Goal: Book appointment/travel/reservation

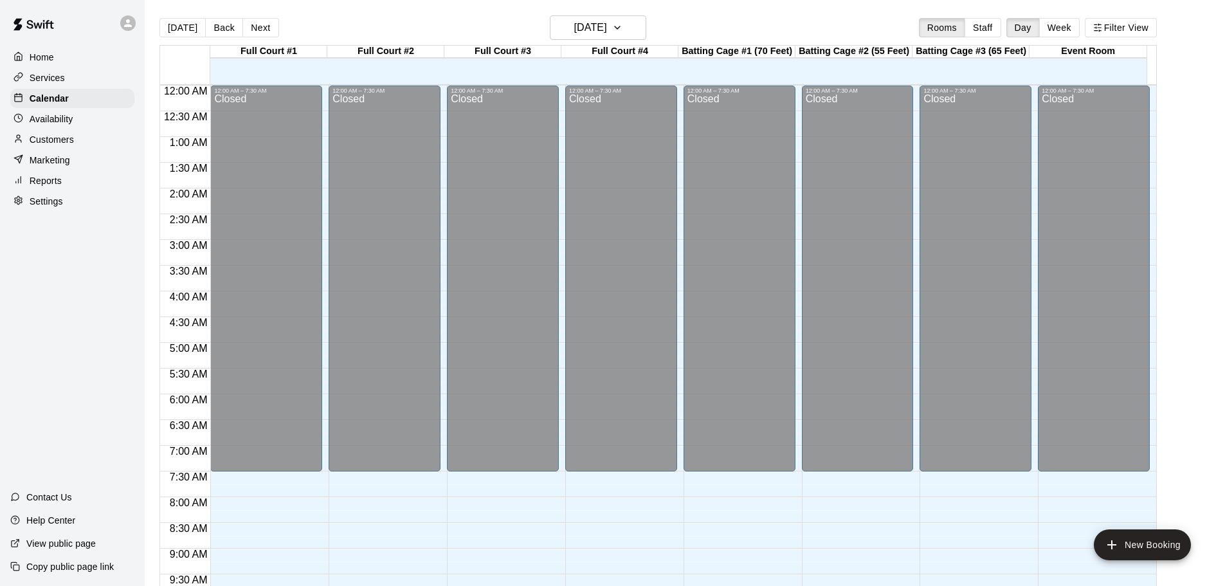
scroll to position [660, 0]
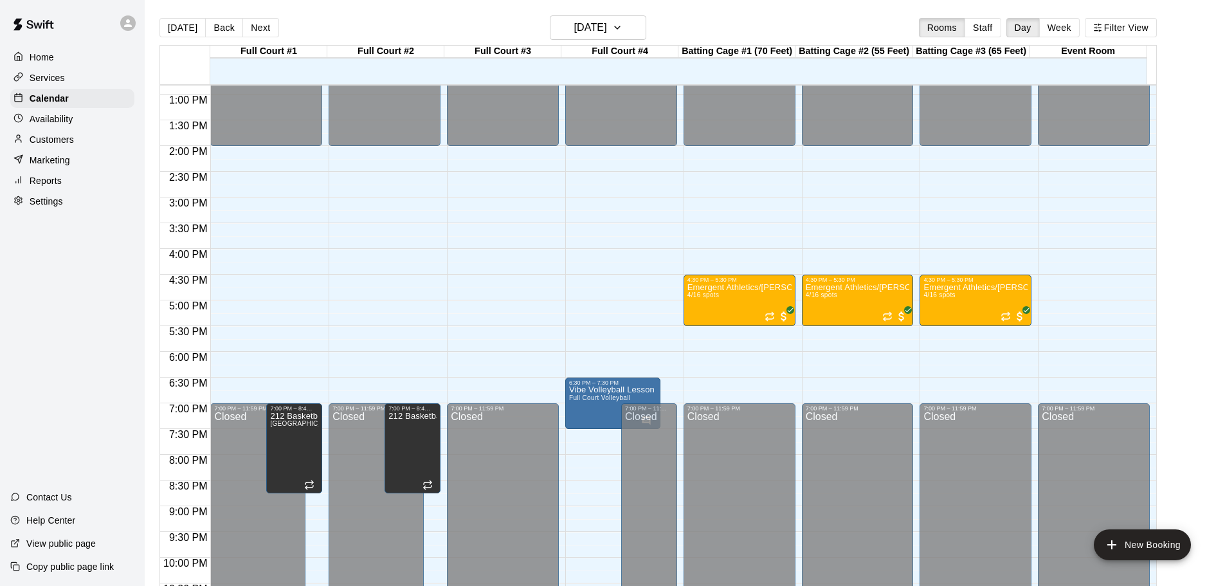
click at [46, 385] on div "Home Services Calendar Availability Customers Marketing Reports Settings Contac…" at bounding box center [72, 293] width 145 height 586
click at [622, 26] on icon "button" at bounding box center [617, 27] width 10 height 15
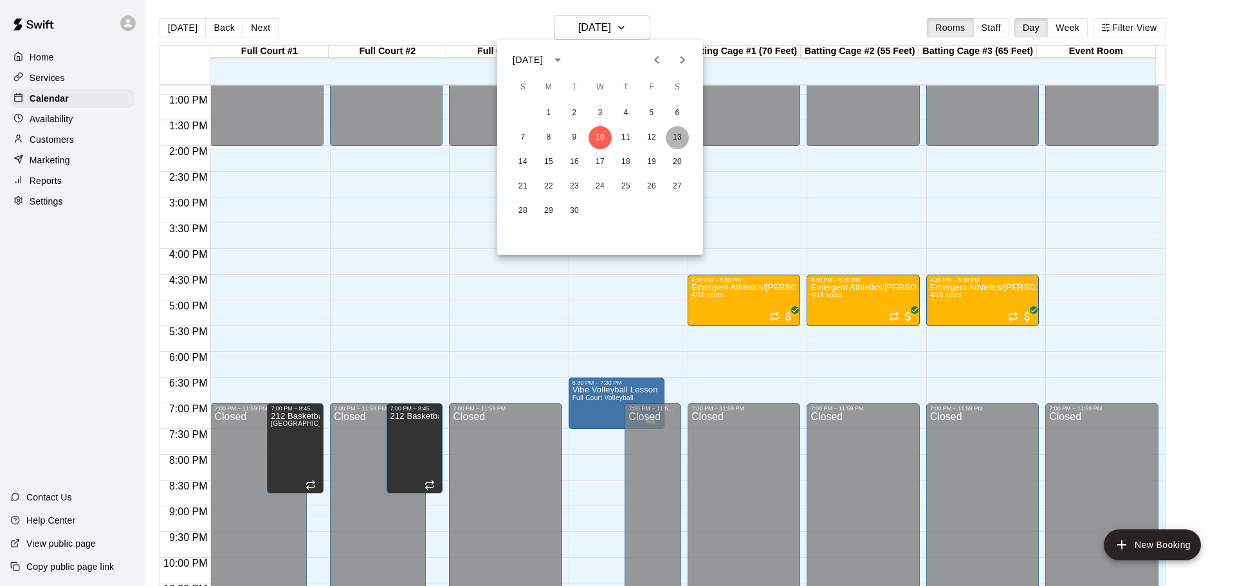
click at [678, 140] on button "13" at bounding box center [677, 137] width 23 height 23
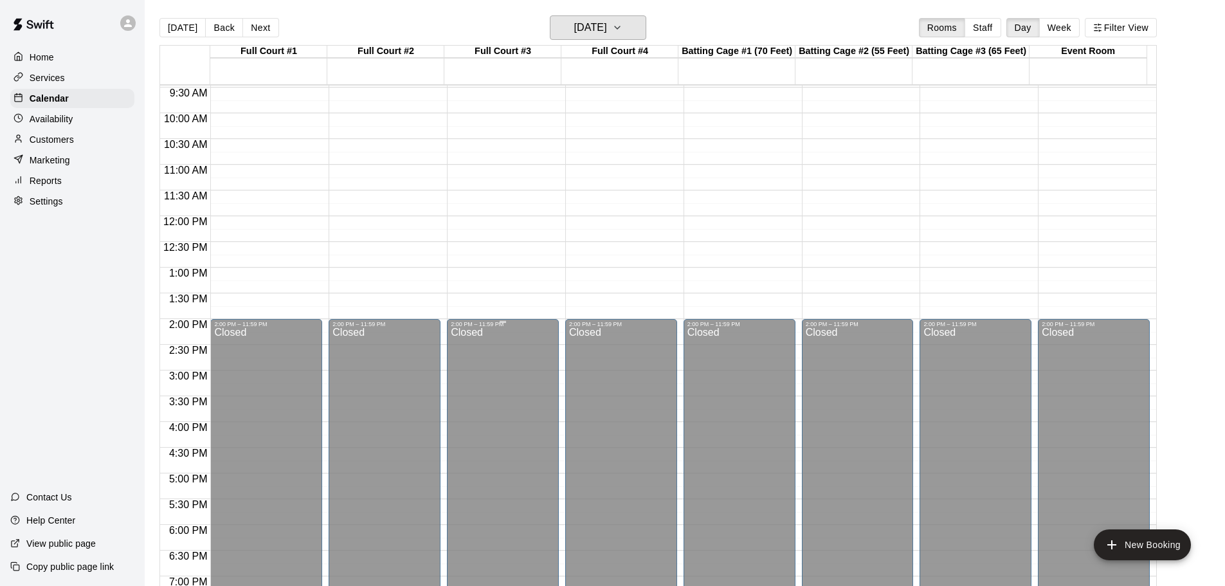
scroll to position [467, 0]
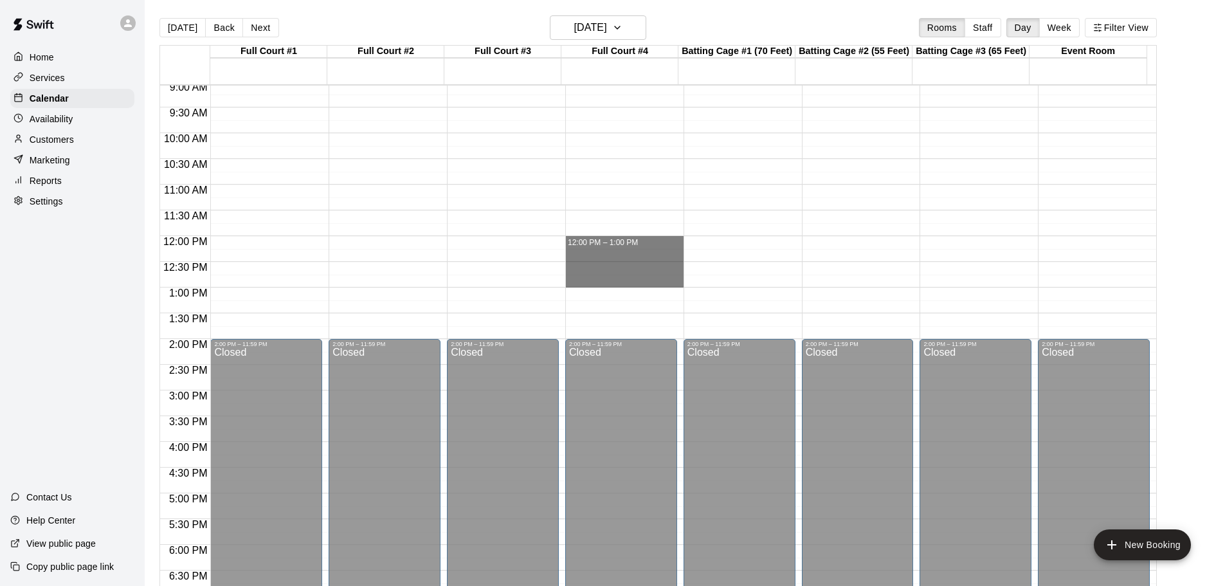
drag, startPoint x: 595, startPoint y: 244, endPoint x: 604, endPoint y: 278, distance: 35.3
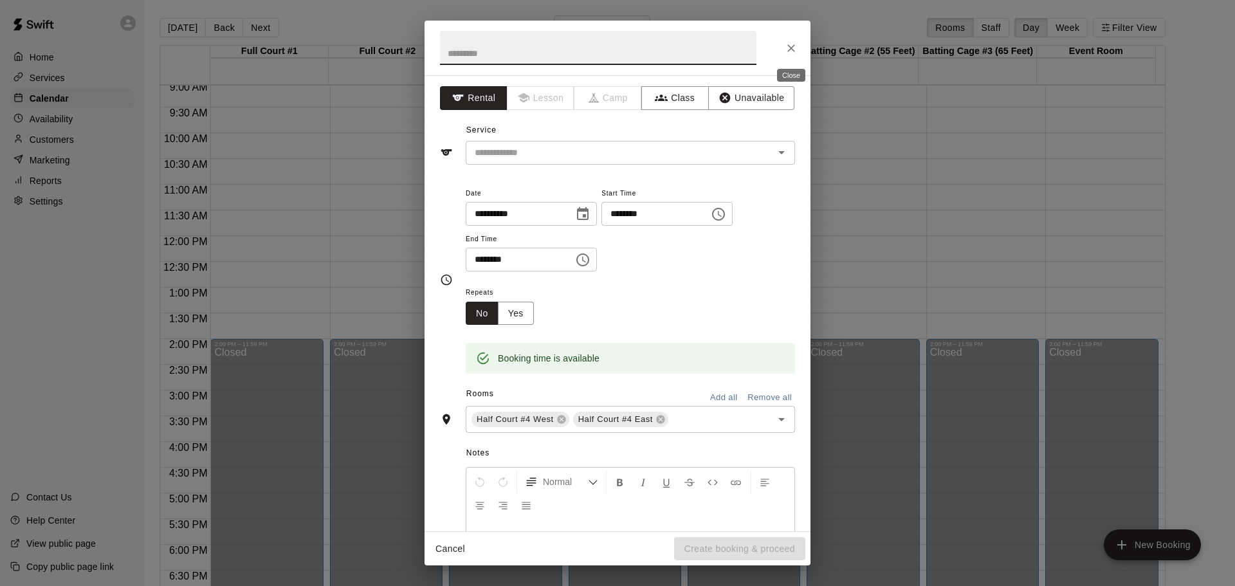
click at [790, 51] on icon "Close" at bounding box center [791, 48] width 13 height 13
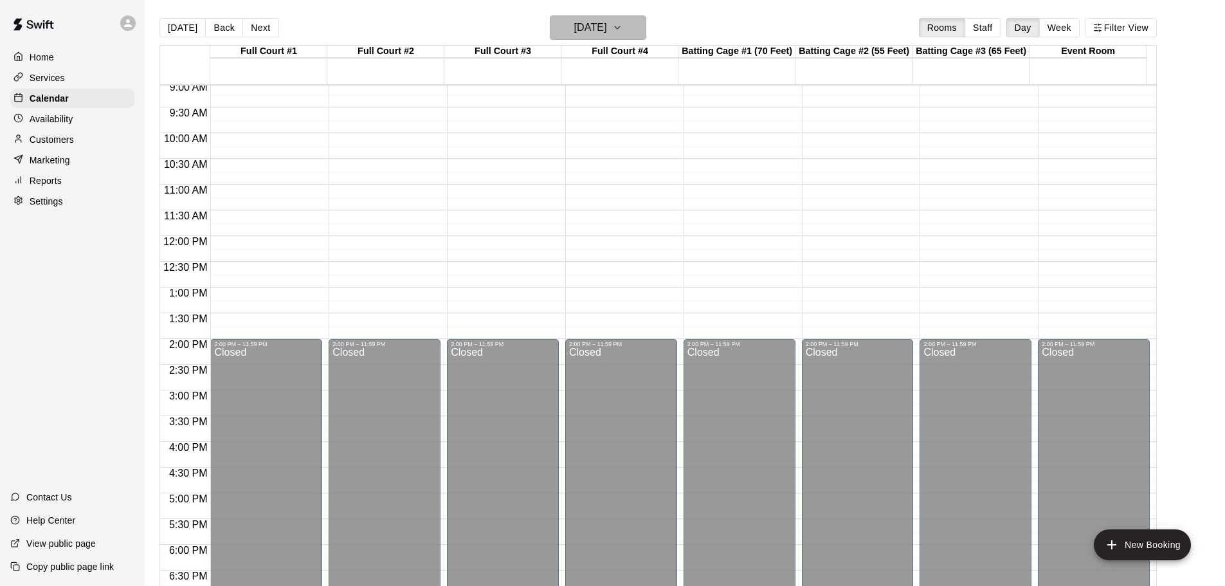
click at [622, 26] on icon "button" at bounding box center [617, 27] width 10 height 15
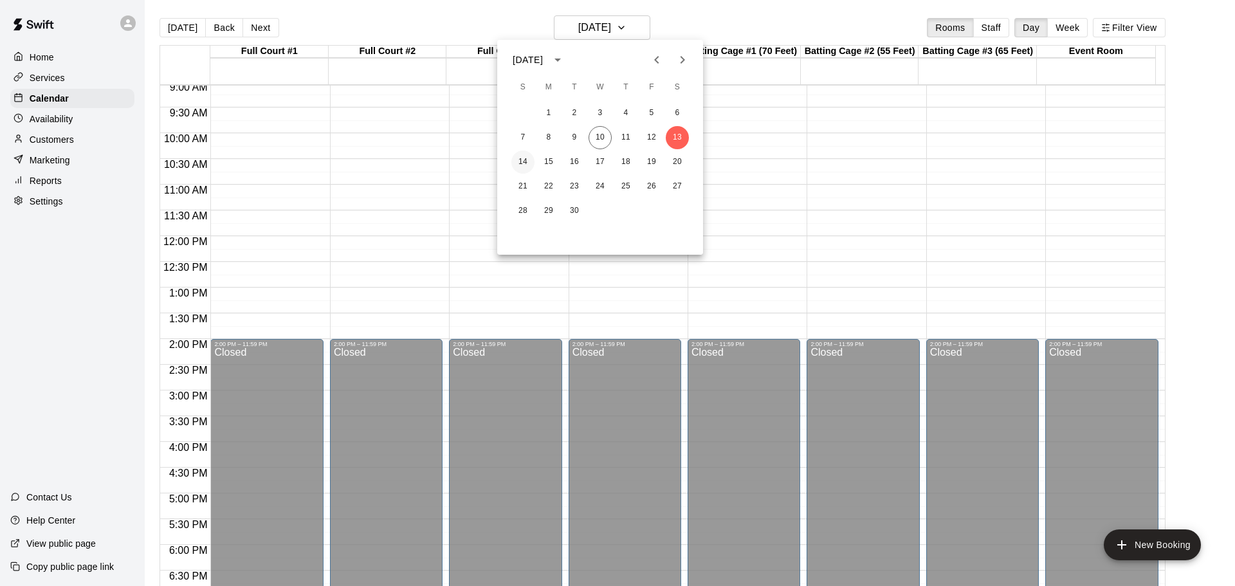
click at [523, 163] on button "14" at bounding box center [522, 161] width 23 height 23
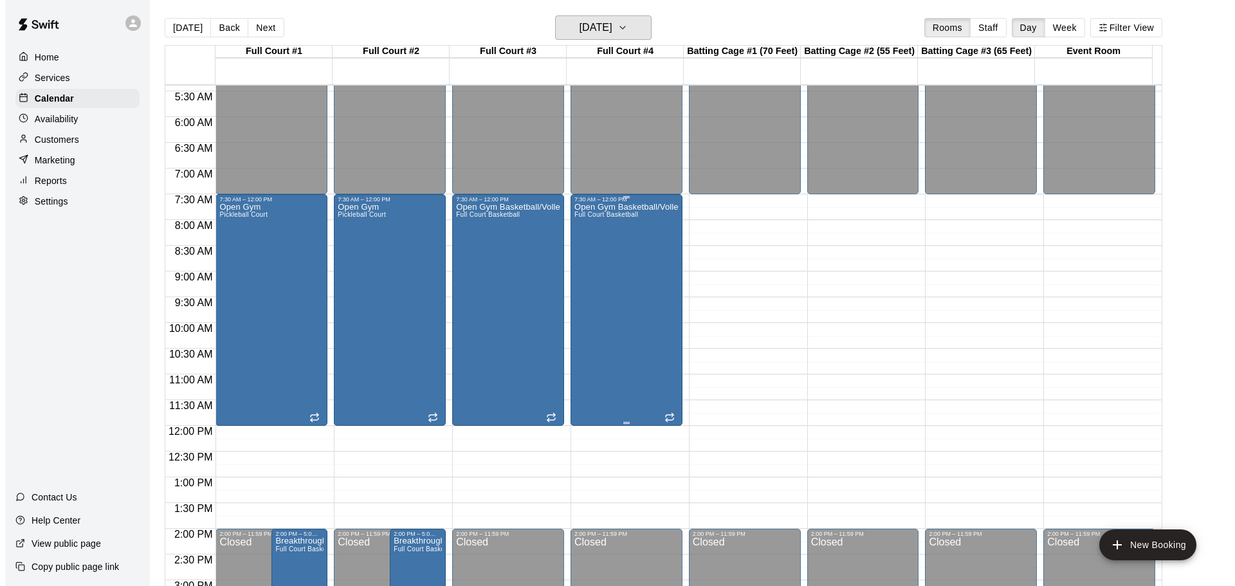
scroll to position [274, 0]
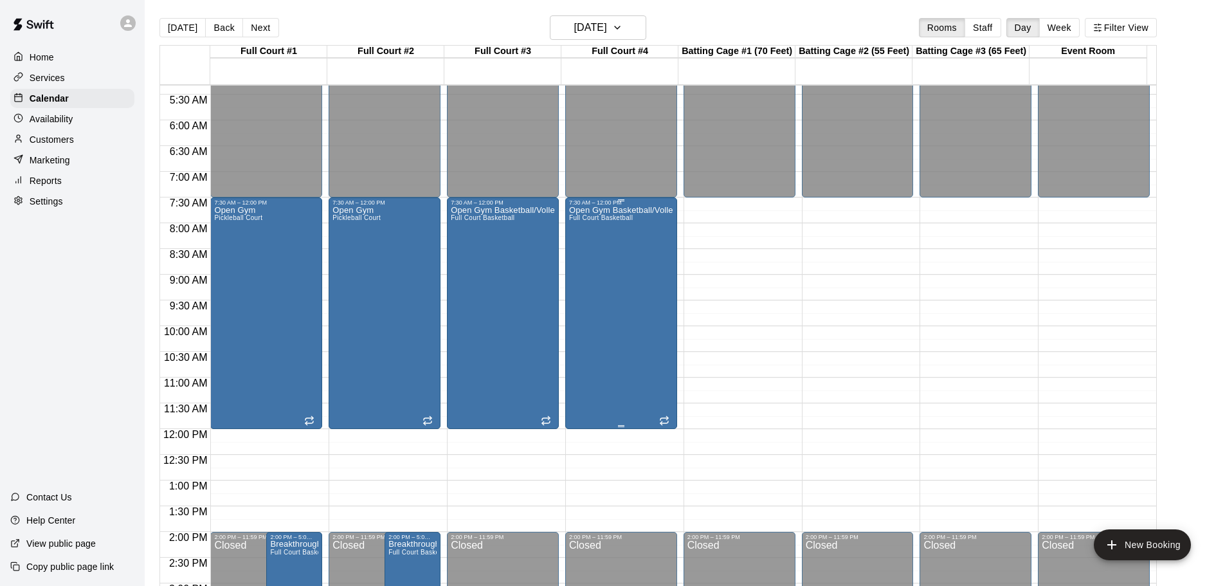
click at [612, 316] on div "Open Gym Basketball/Volleyball Full Court Basketball" at bounding box center [621, 499] width 104 height 586
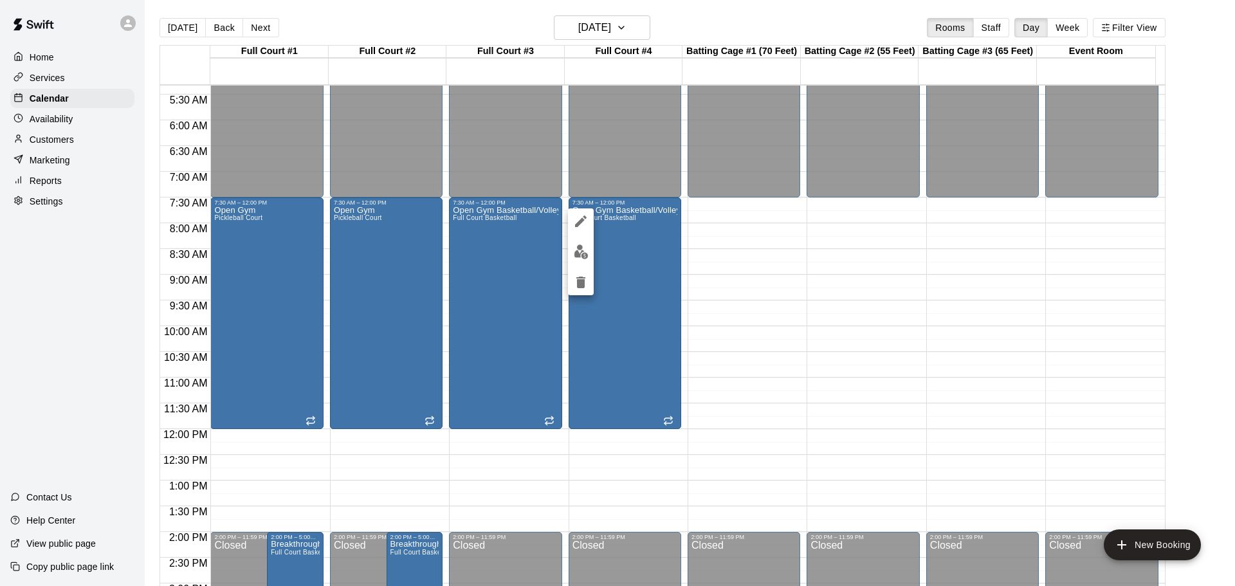
click at [744, 337] on div at bounding box center [617, 293] width 1235 height 586
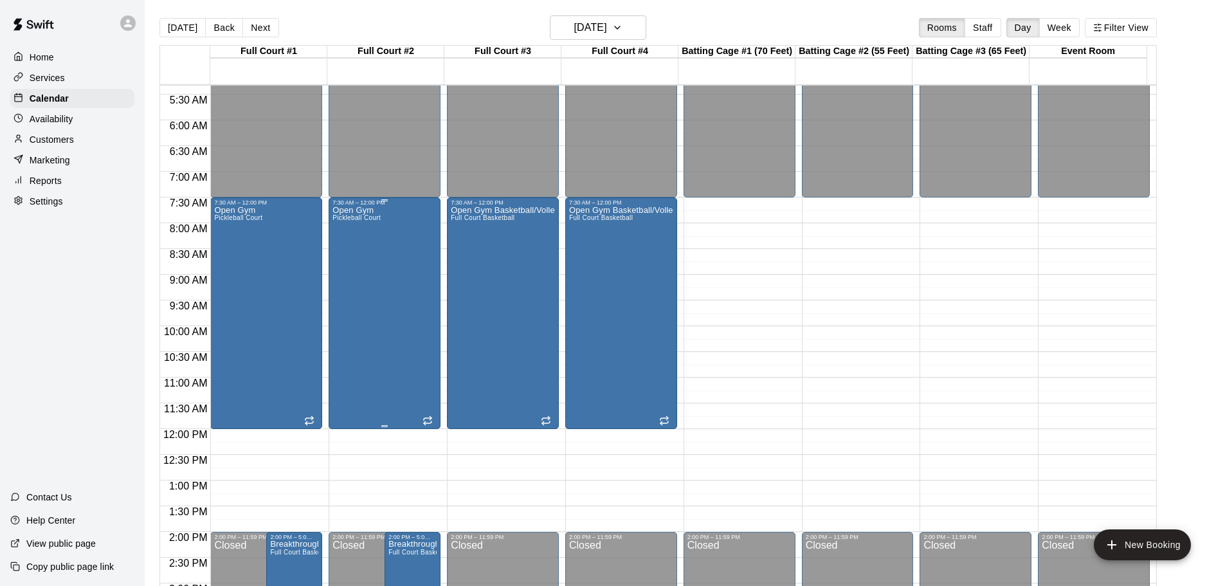
click at [383, 300] on div "Open Gym Pickleball Court" at bounding box center [384, 499] width 104 height 586
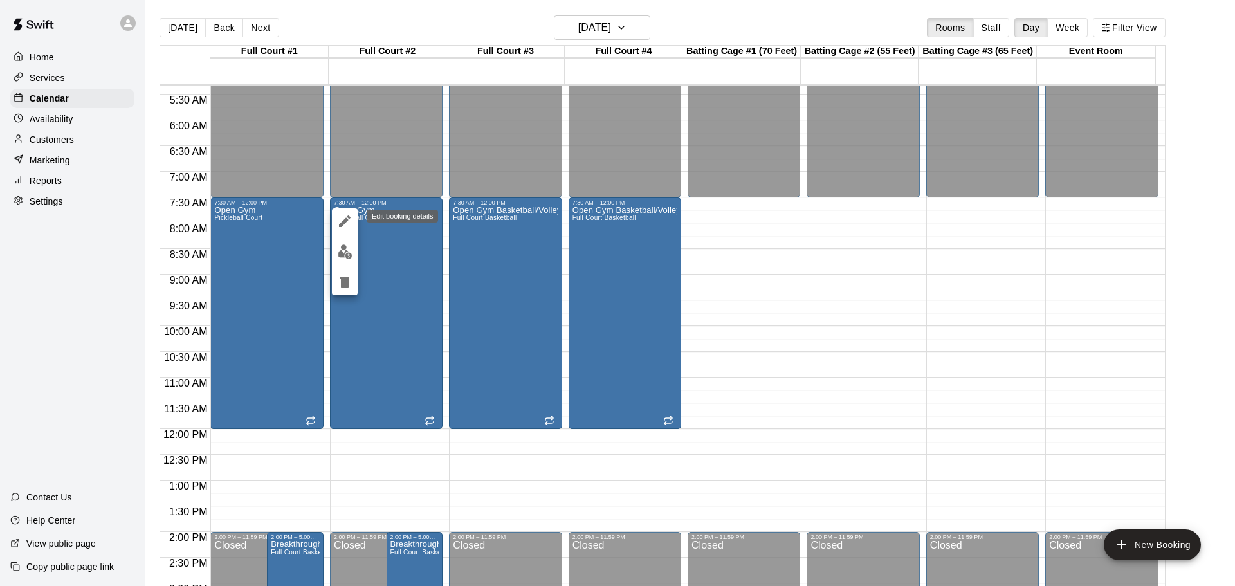
click at [346, 214] on icon "edit" at bounding box center [344, 220] width 15 height 15
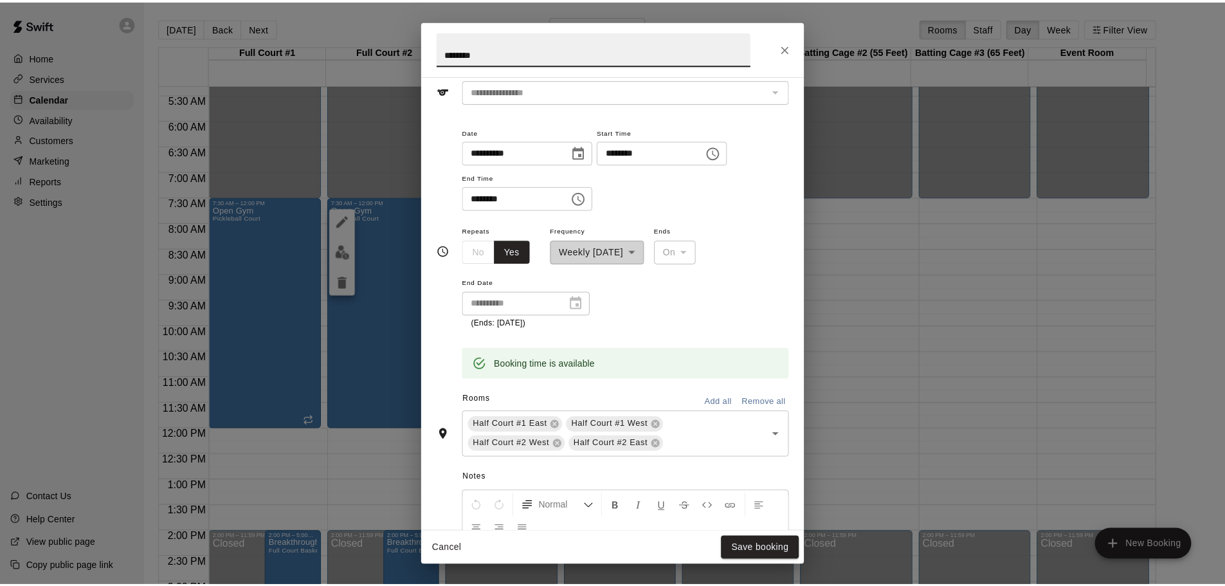
scroll to position [129, 0]
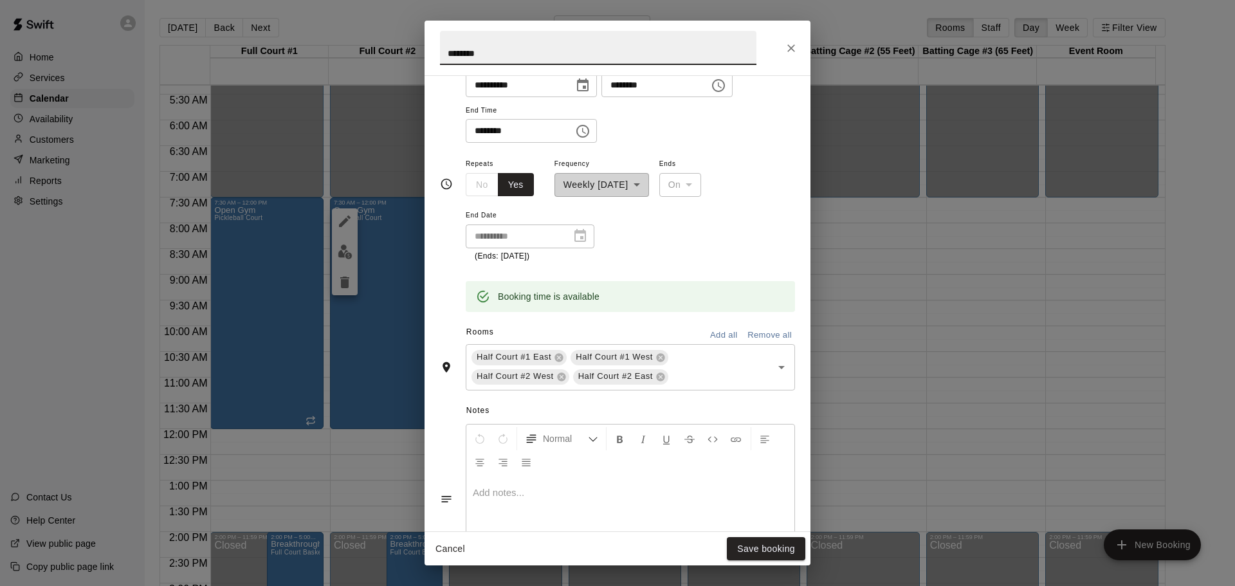
click at [791, 51] on icon "Close" at bounding box center [791, 48] width 13 height 13
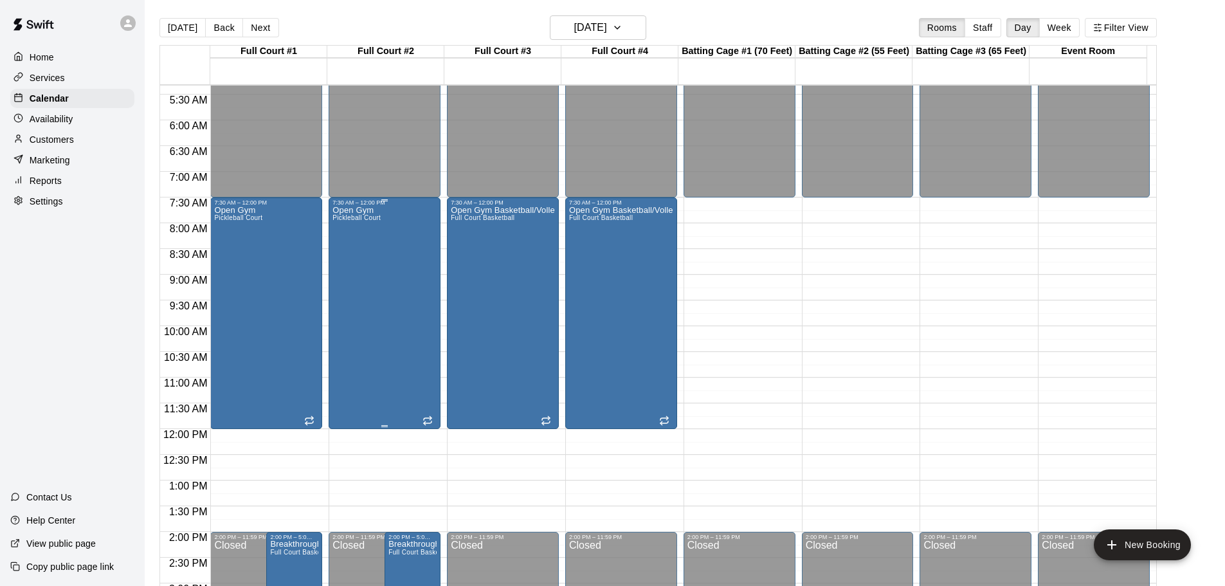
click at [354, 280] on div "Open Gym Pickleball Court" at bounding box center [356, 499] width 48 height 586
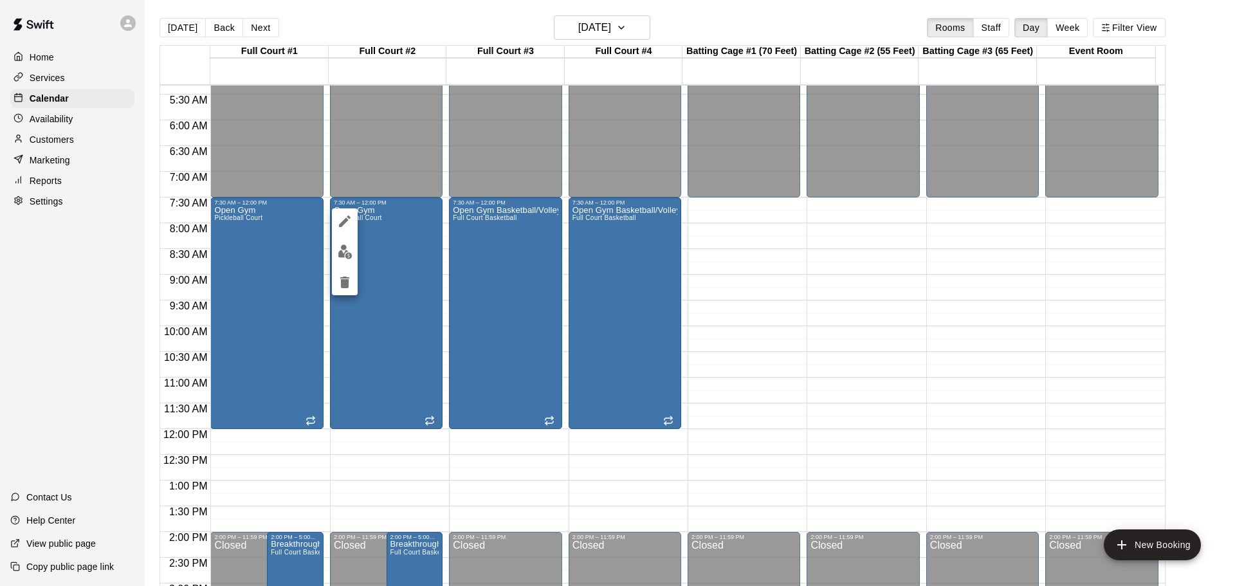
click at [345, 217] on icon "edit" at bounding box center [344, 220] width 15 height 15
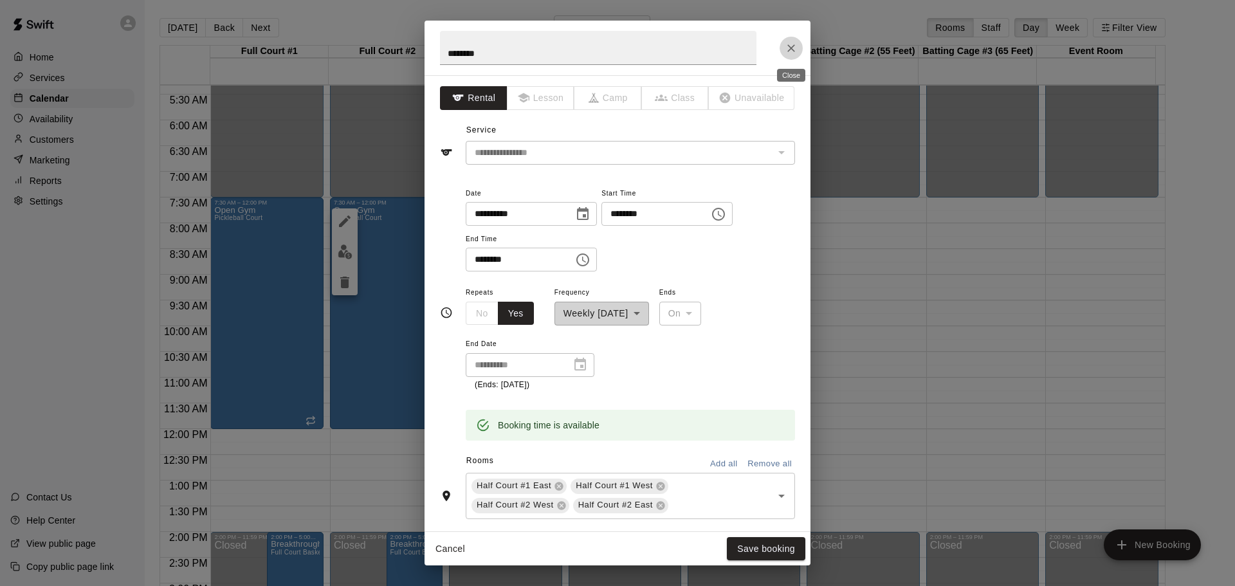
click at [795, 44] on icon "Close" at bounding box center [791, 48] width 13 height 13
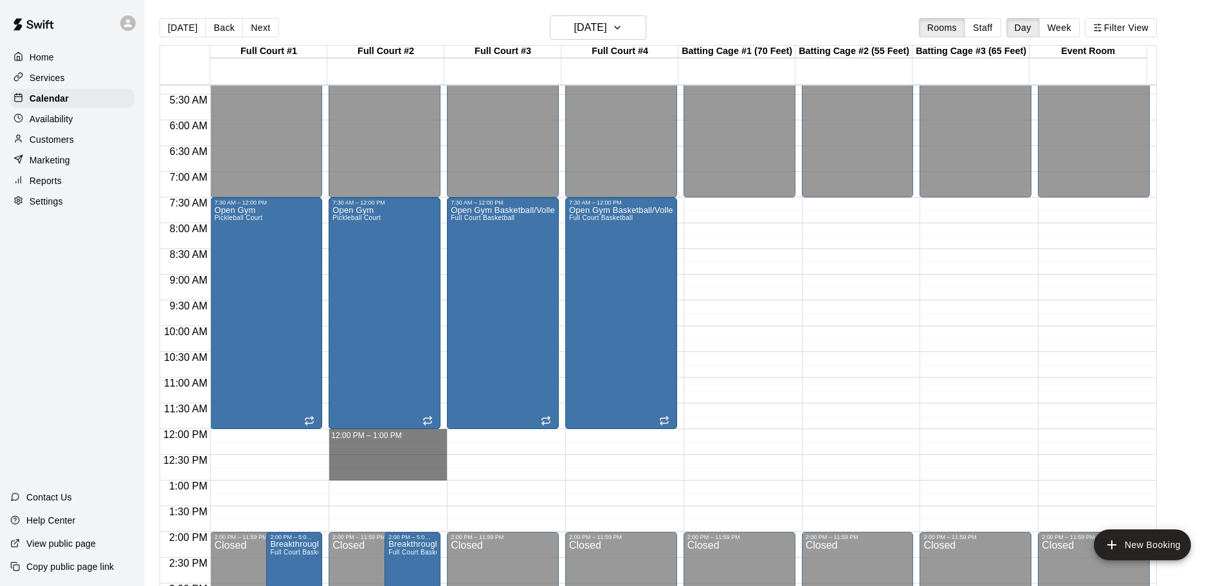
drag, startPoint x: 374, startPoint y: 435, endPoint x: 377, endPoint y: 472, distance: 36.8
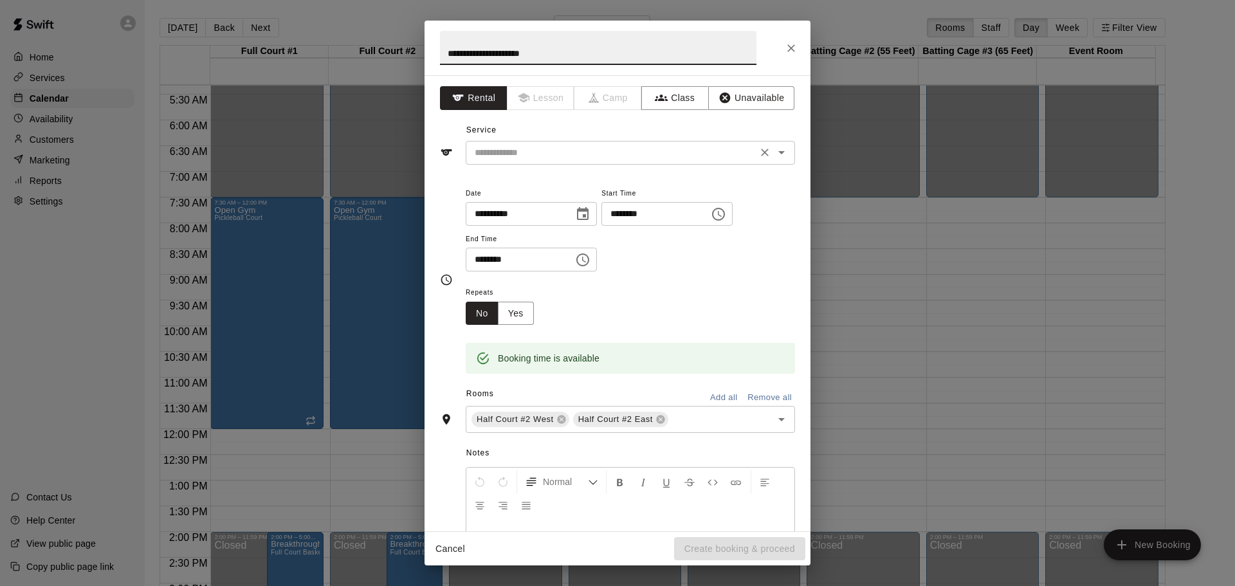
type input "**********"
click at [620, 157] on input "text" at bounding box center [611, 153] width 284 height 16
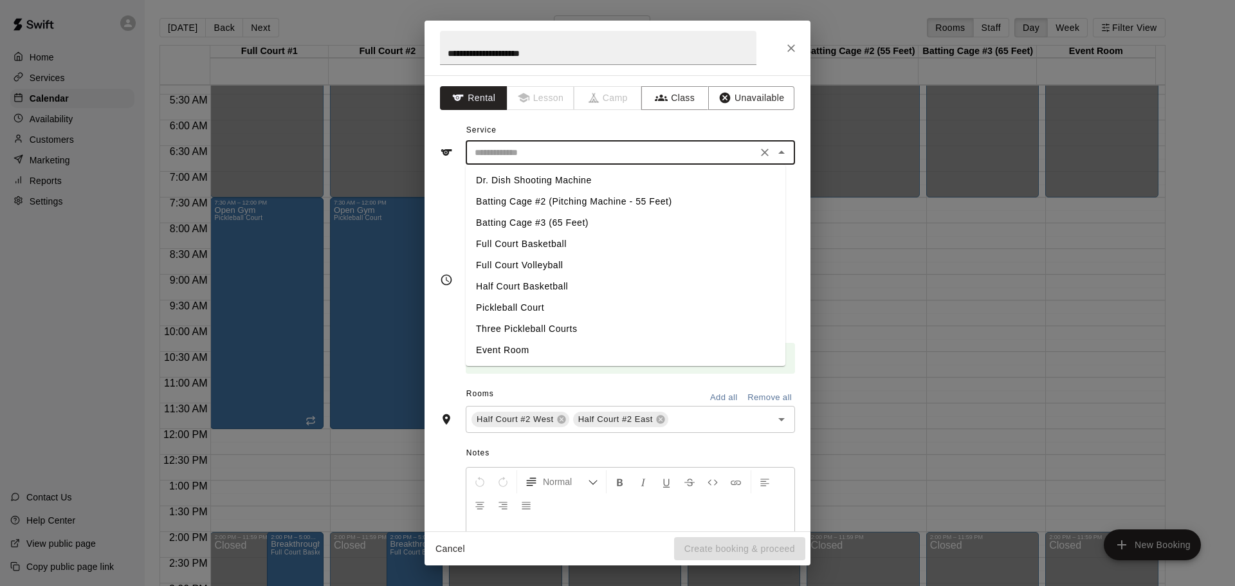
click at [548, 264] on li "Full Court Volleyball" at bounding box center [626, 265] width 320 height 21
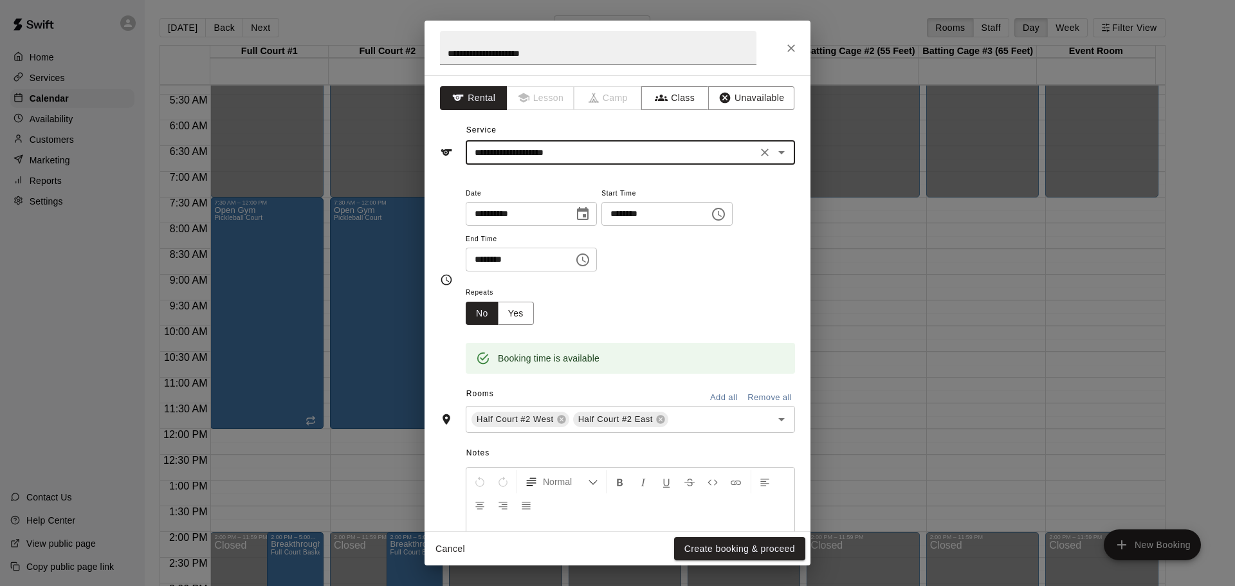
type input "**********"
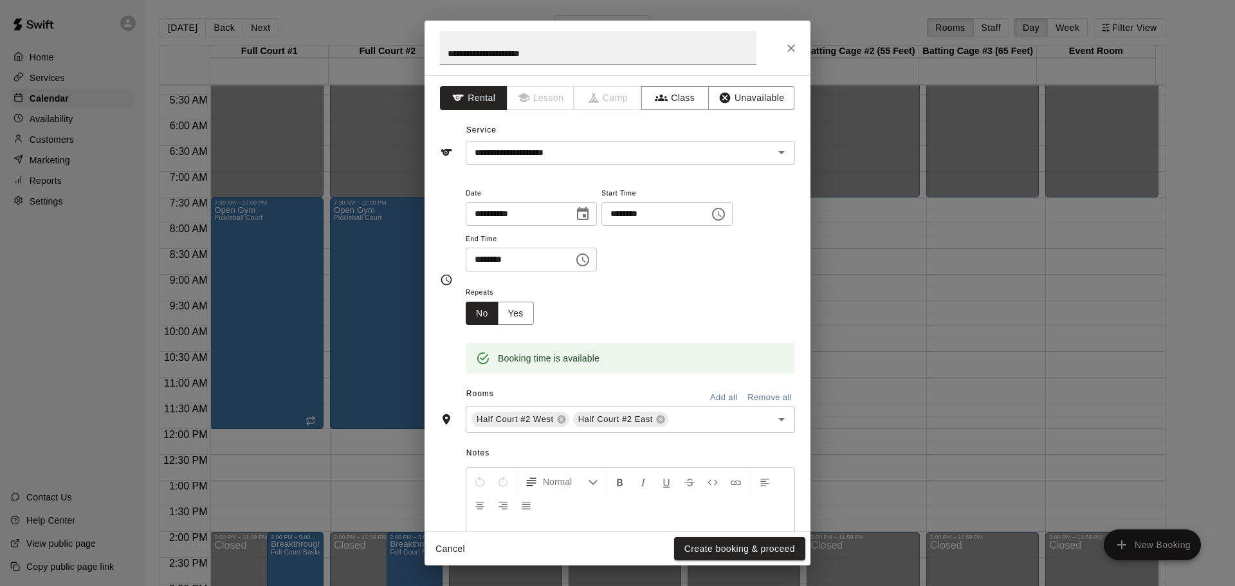
click at [78, 313] on div "**********" at bounding box center [617, 293] width 1235 height 586
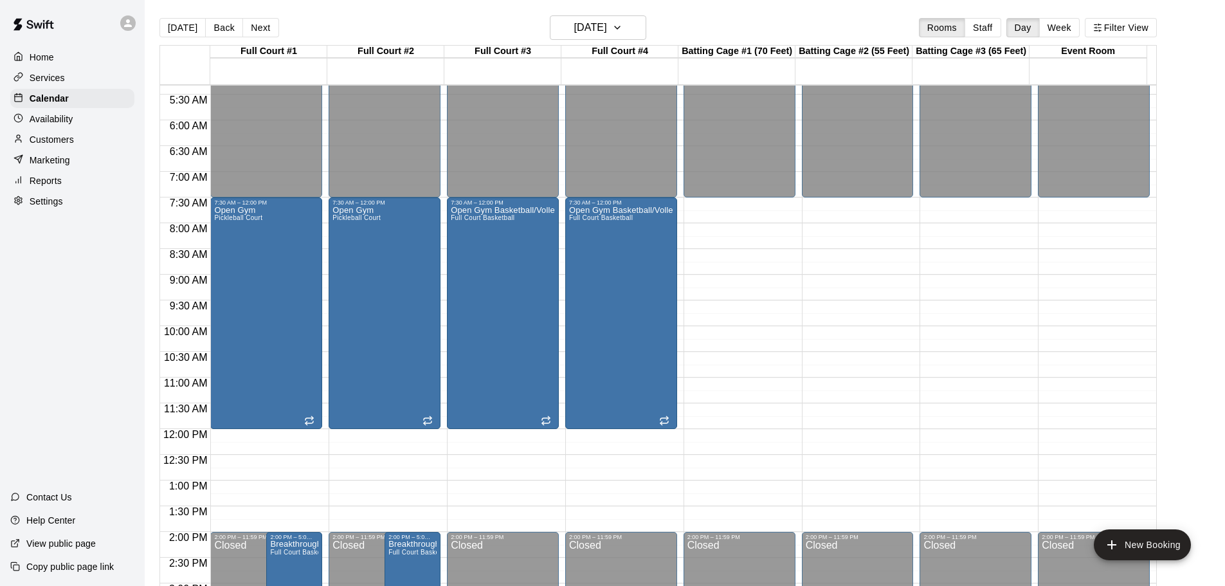
click at [52, 336] on div "Home Services Calendar Availability Customers Marketing Reports Settings Contac…" at bounding box center [72, 293] width 145 height 586
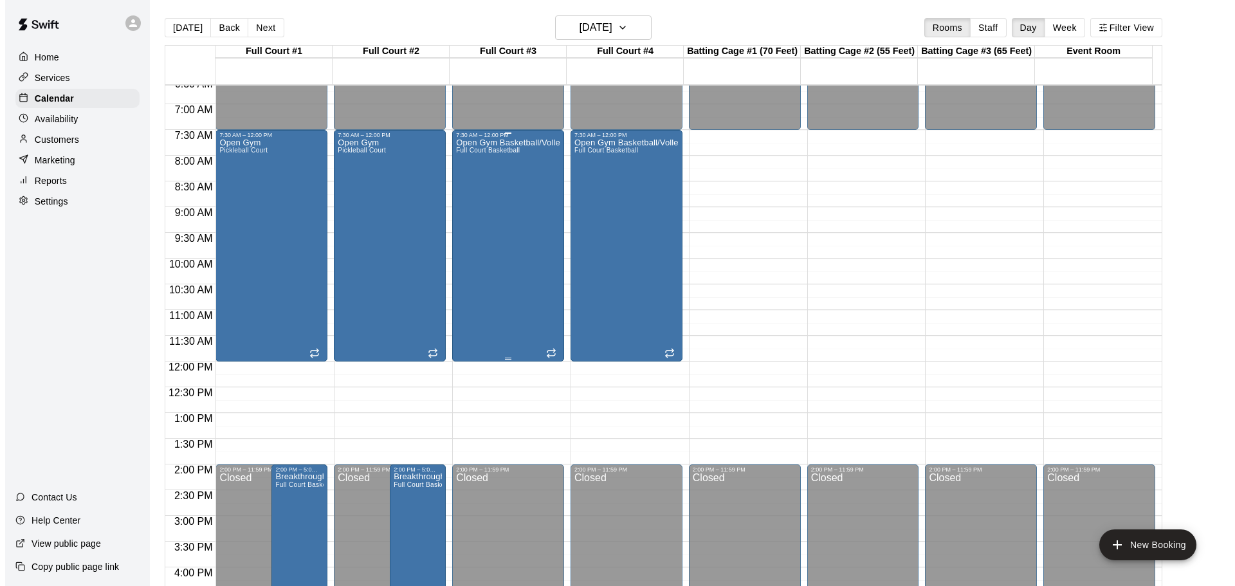
scroll to position [274, 0]
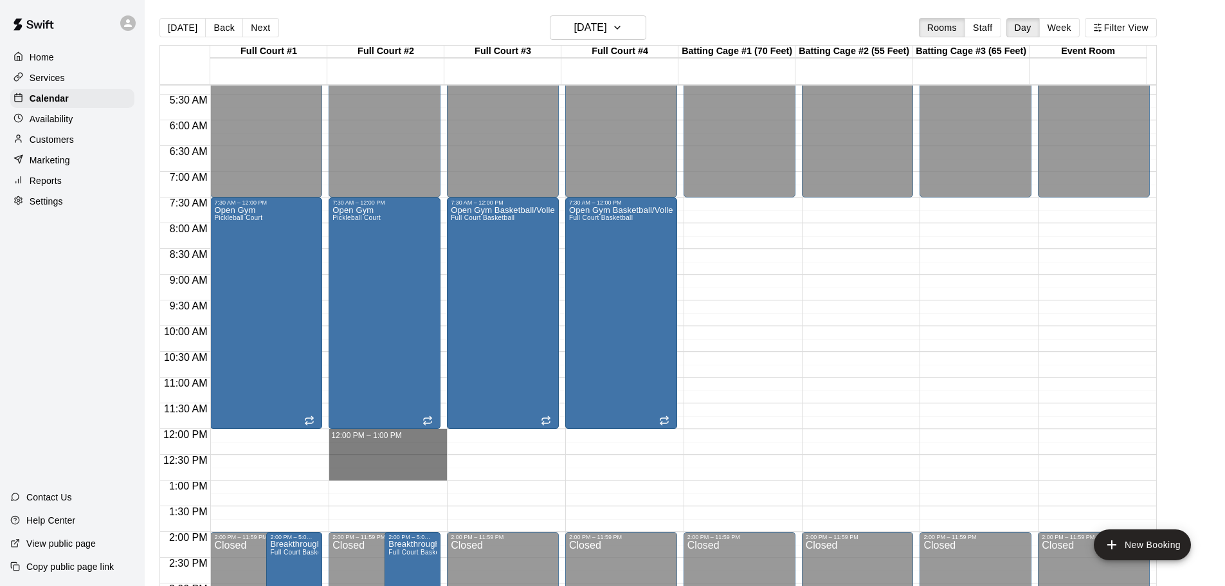
drag, startPoint x: 356, startPoint y: 435, endPoint x: 358, endPoint y: 471, distance: 36.1
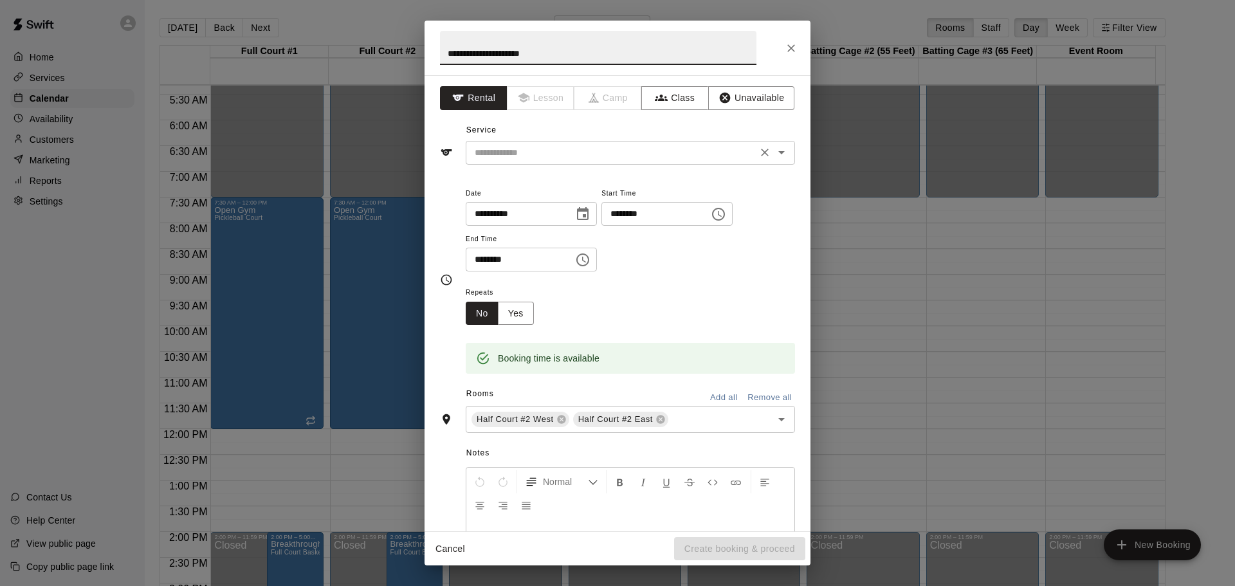
type input "**********"
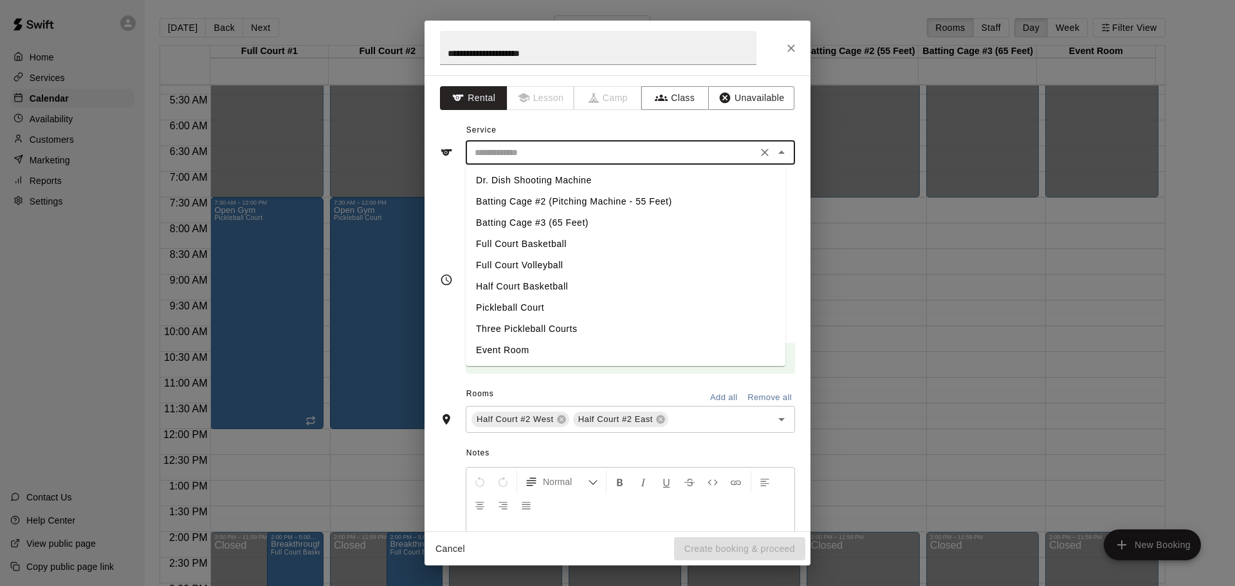
click at [572, 156] on input "text" at bounding box center [611, 153] width 284 height 16
click at [547, 265] on li "Full Court Volleyball" at bounding box center [626, 265] width 320 height 21
type input "**********"
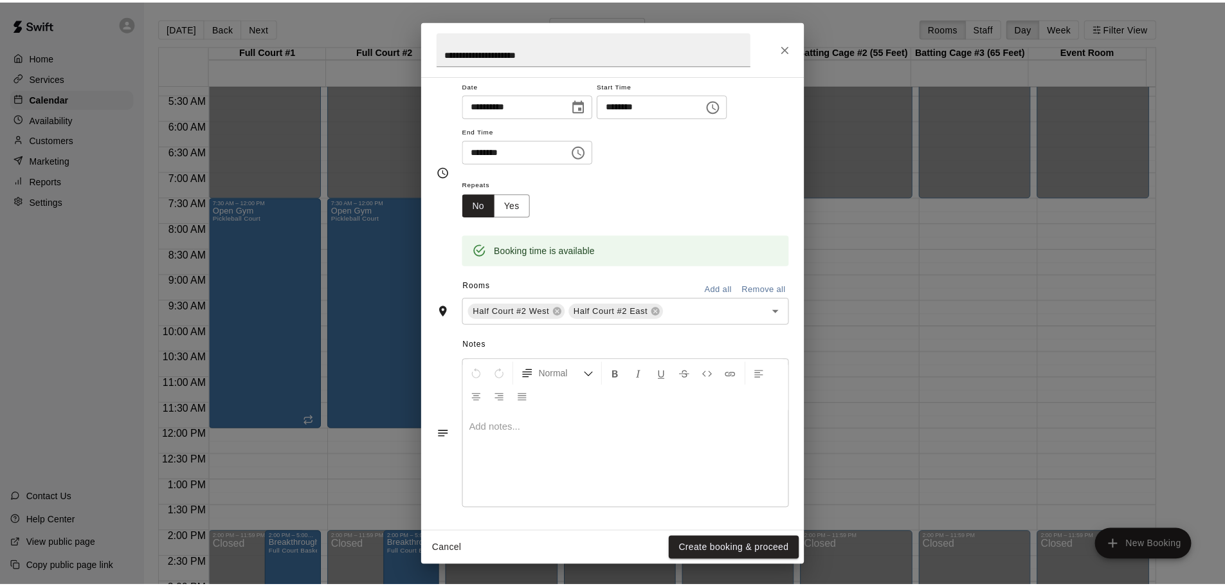
scroll to position [109, 0]
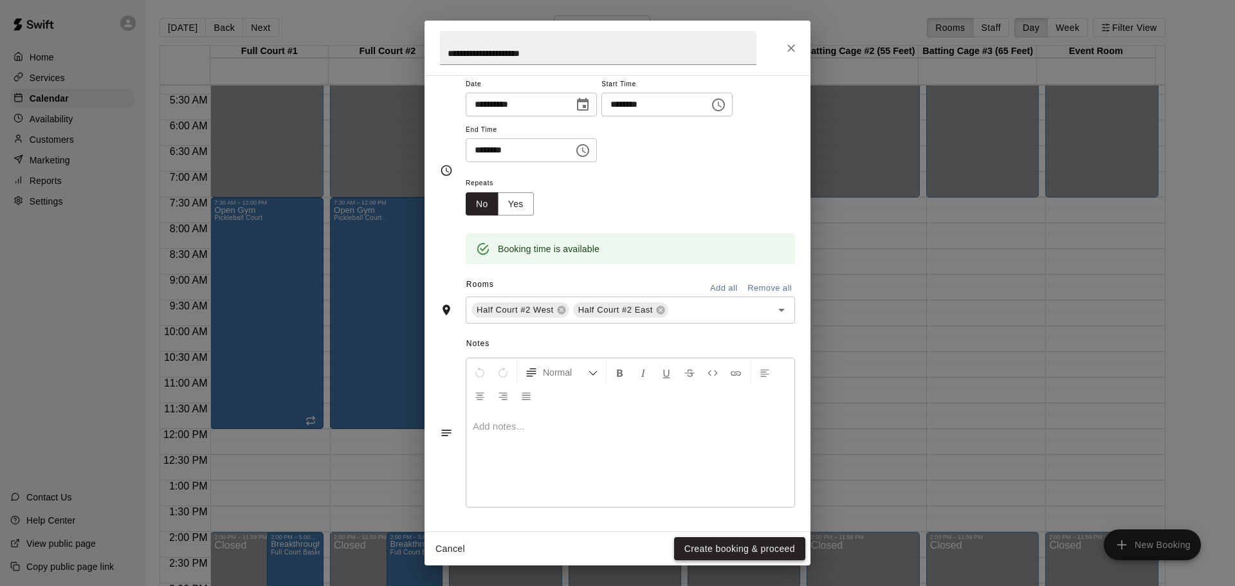
click at [738, 548] on button "Create booking & proceed" at bounding box center [739, 549] width 131 height 24
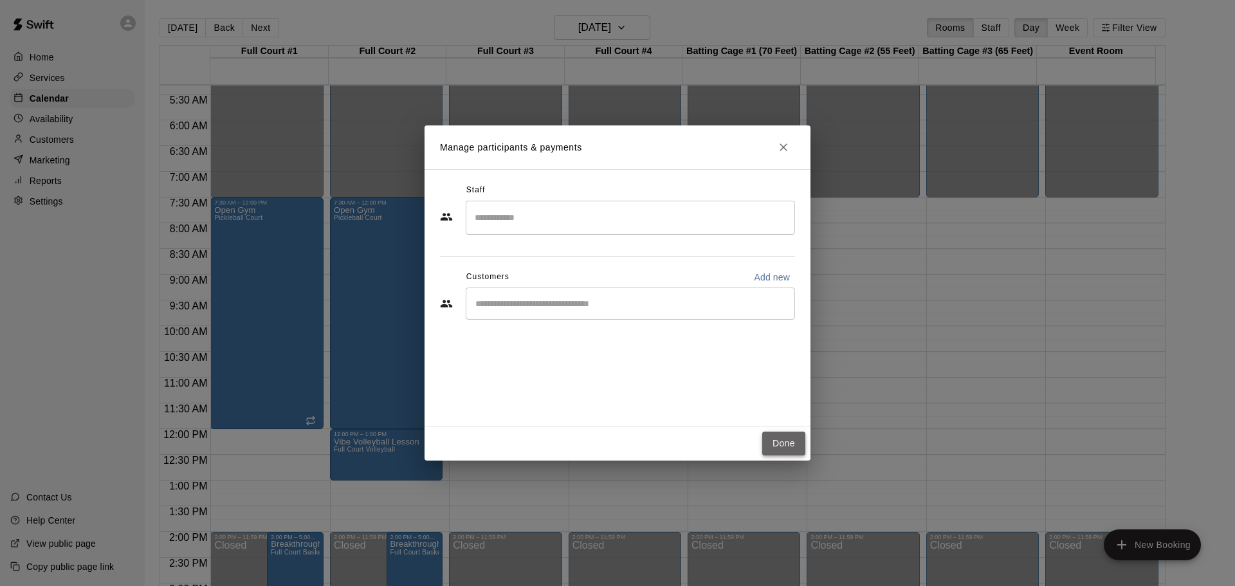
click at [792, 435] on button "Done" at bounding box center [783, 443] width 43 height 24
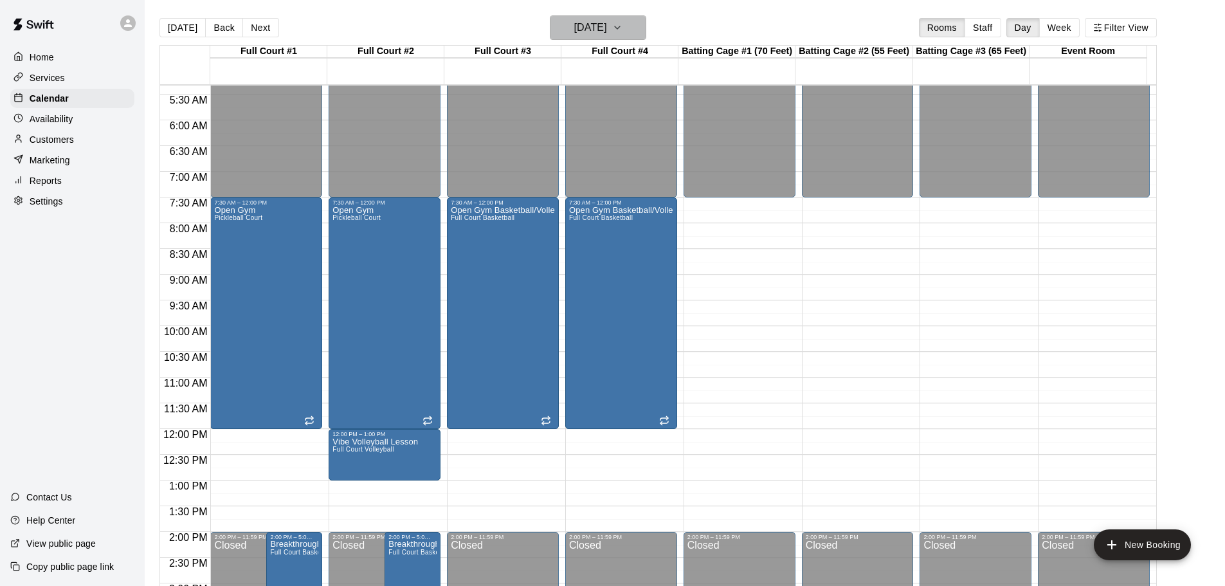
click at [637, 17] on button "[DATE]" at bounding box center [598, 27] width 96 height 24
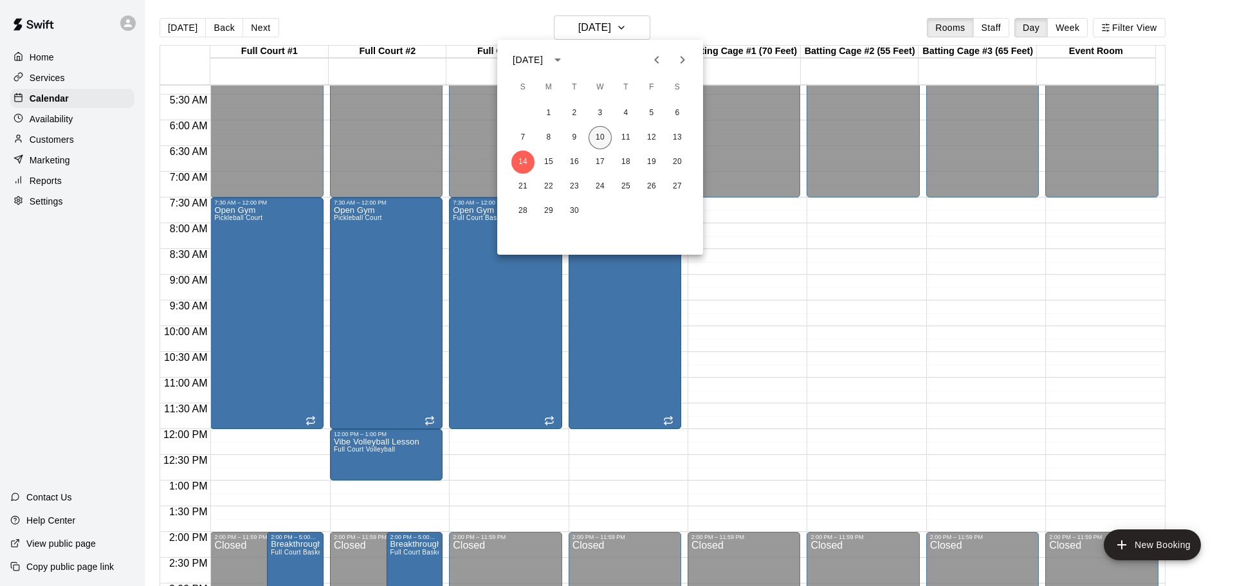
click at [605, 132] on button "10" at bounding box center [599, 137] width 23 height 23
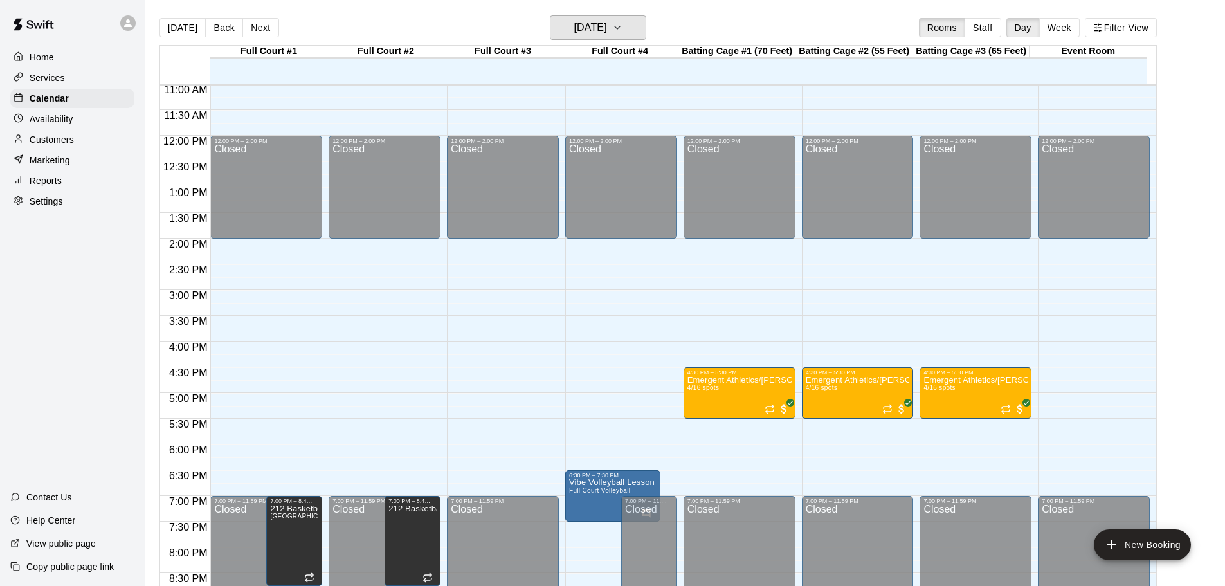
scroll to position [595, 0]
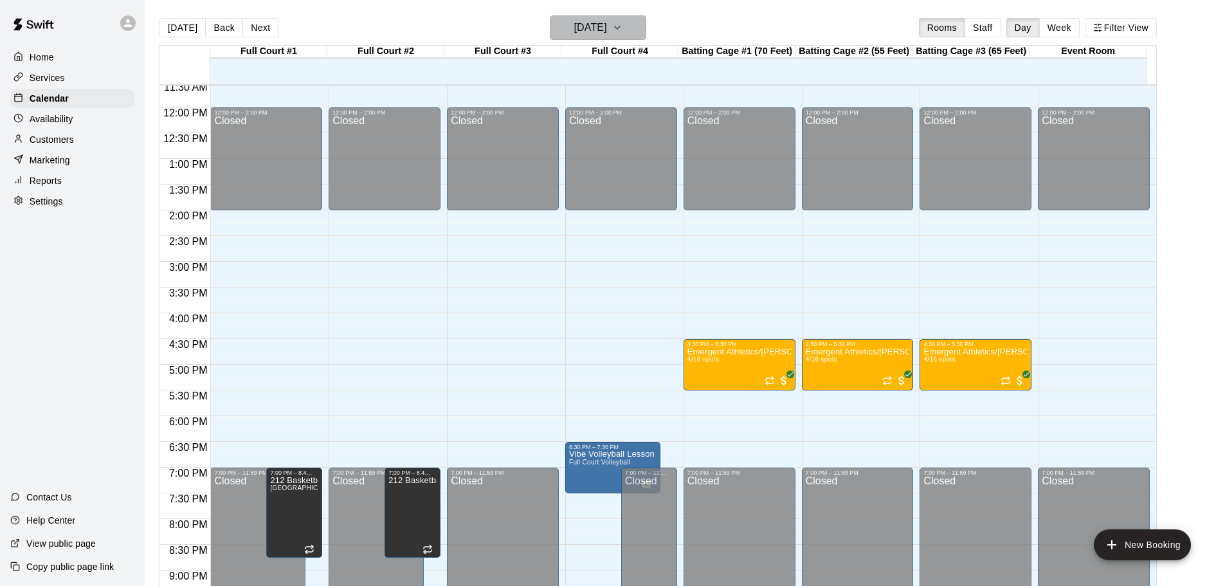
click at [642, 28] on button "[DATE]" at bounding box center [598, 27] width 96 height 24
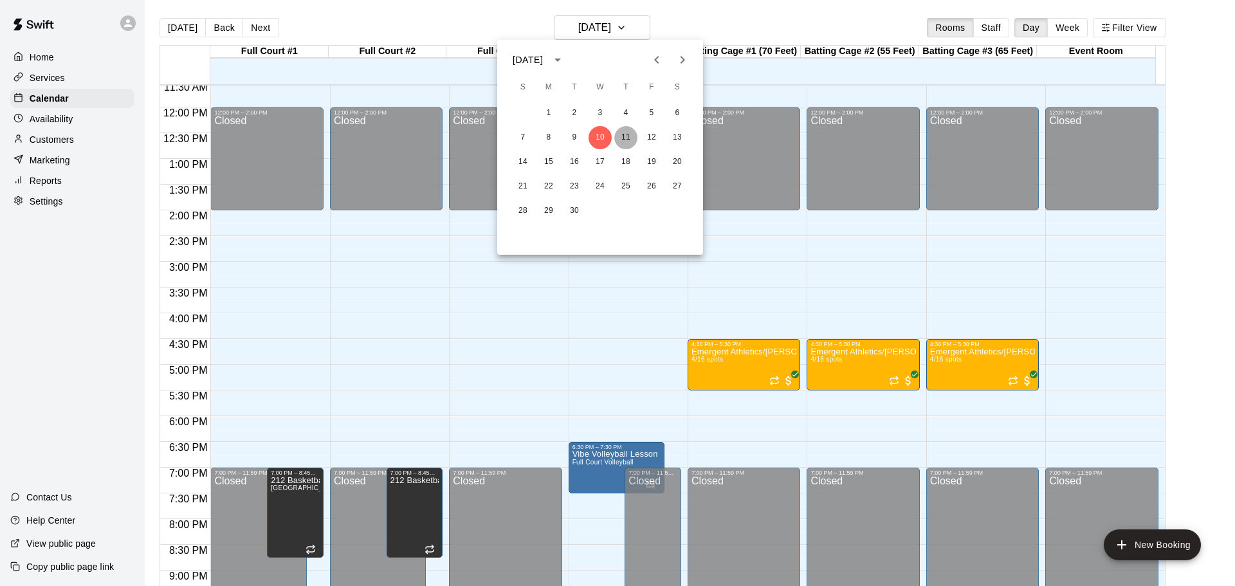
click at [625, 132] on button "11" at bounding box center [625, 137] width 23 height 23
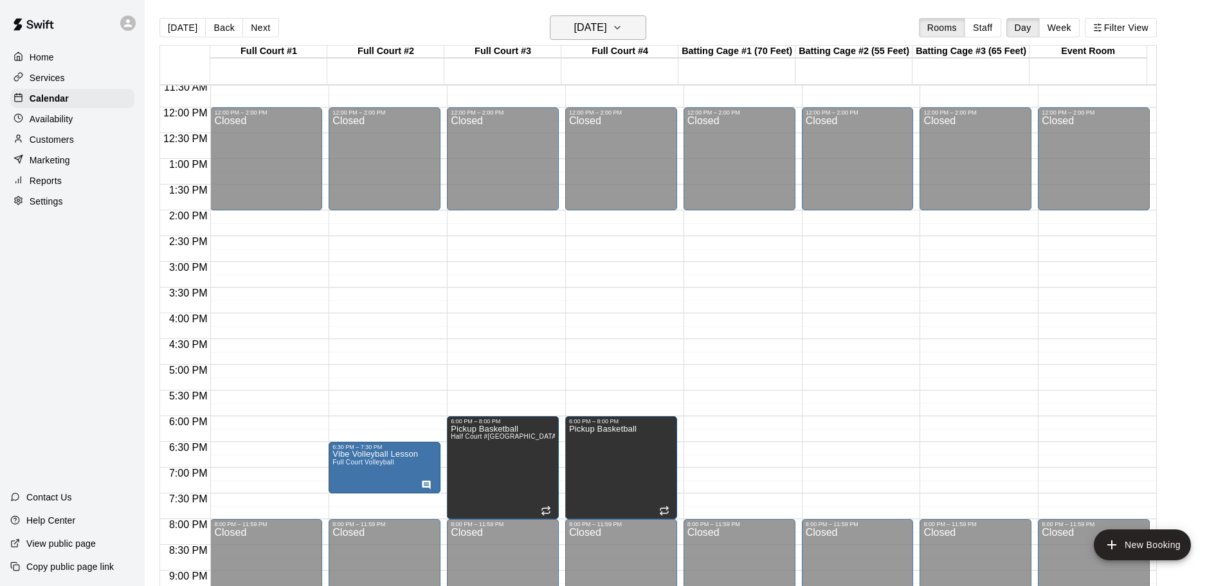
click at [622, 21] on icon "button" at bounding box center [617, 27] width 10 height 15
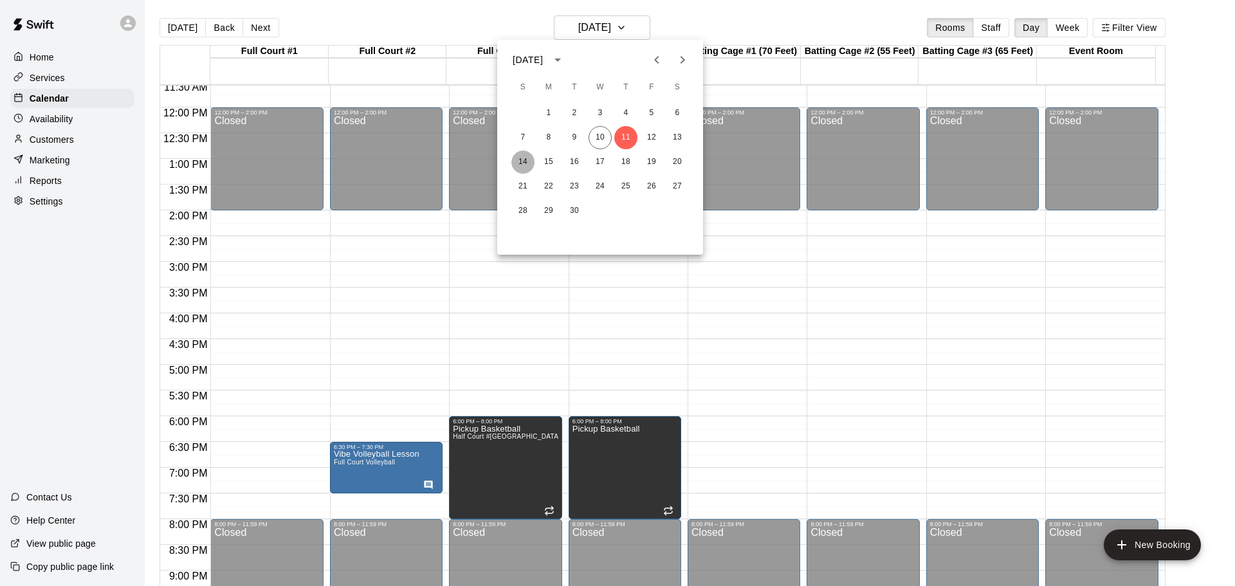
click at [528, 163] on button "14" at bounding box center [522, 161] width 23 height 23
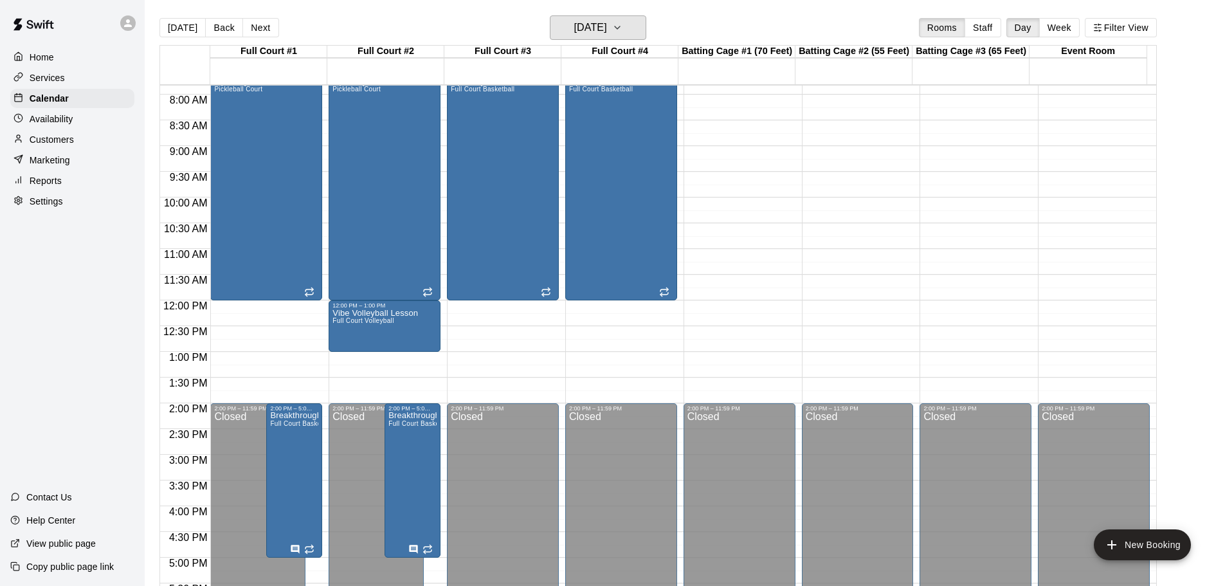
scroll to position [338, 0]
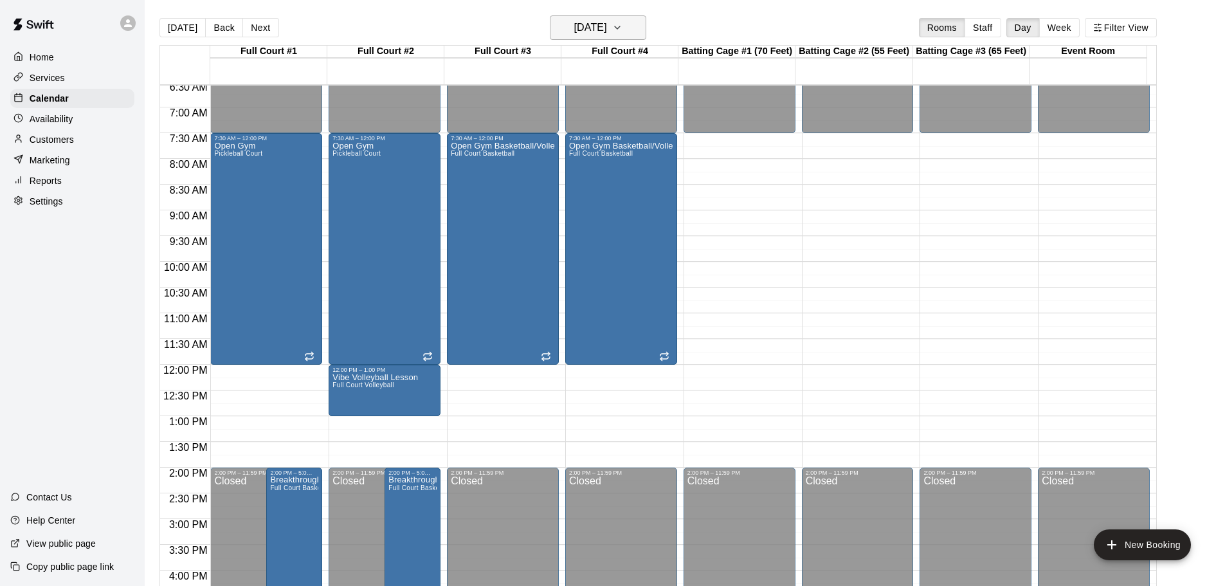
click at [622, 23] on icon "button" at bounding box center [617, 27] width 10 height 15
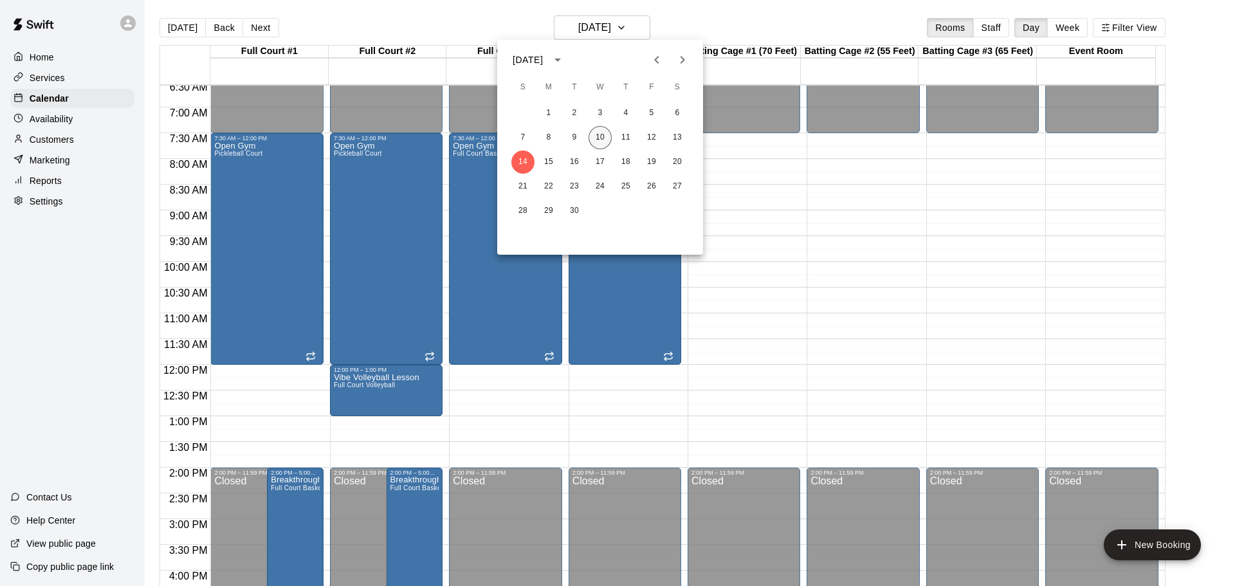
click at [603, 137] on button "10" at bounding box center [599, 137] width 23 height 23
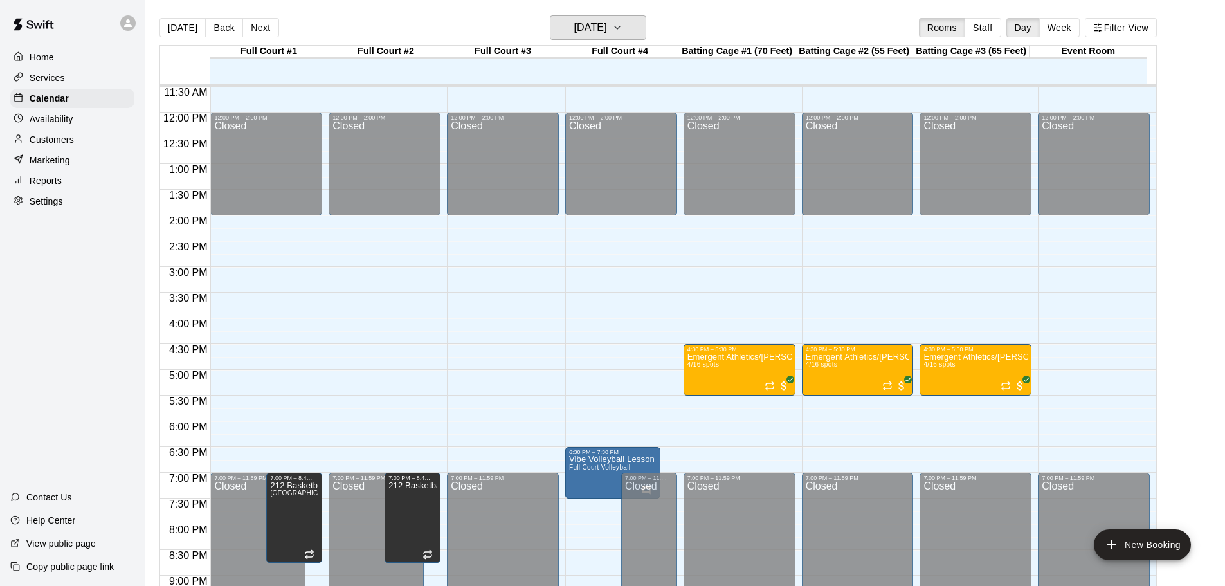
scroll to position [595, 0]
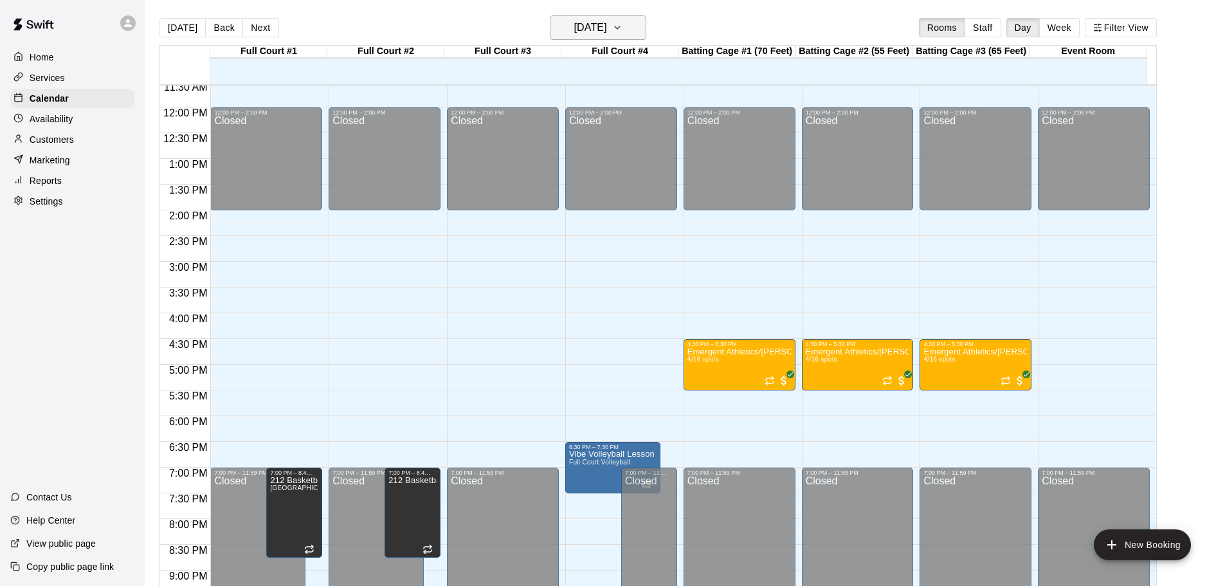
click at [607, 25] on h6 "[DATE]" at bounding box center [590, 28] width 33 height 18
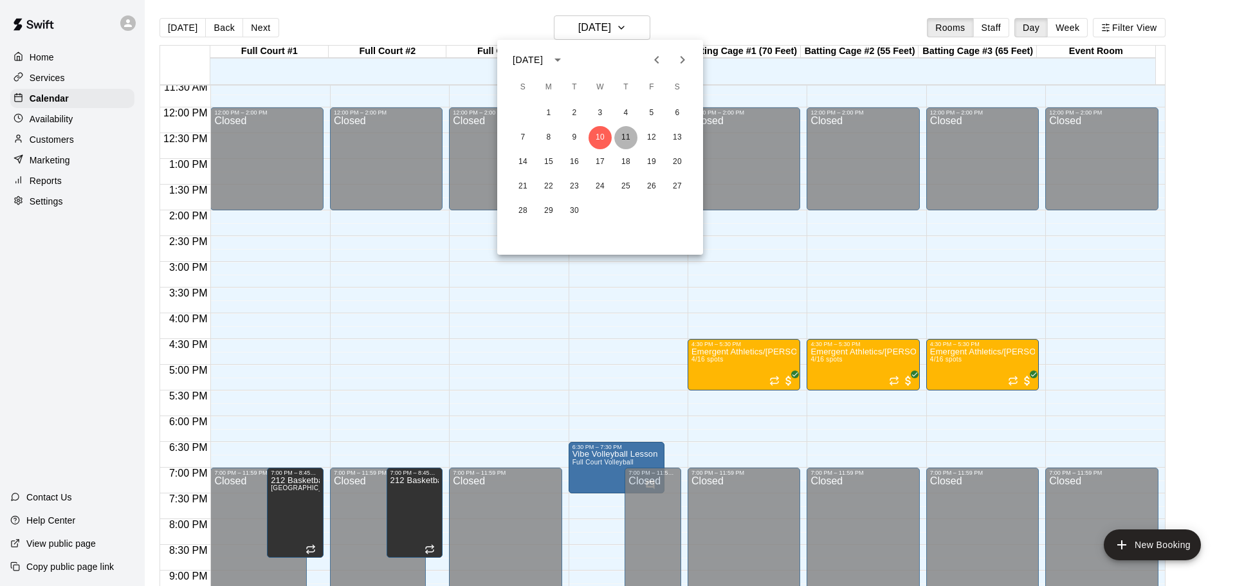
click at [621, 132] on button "11" at bounding box center [625, 137] width 23 height 23
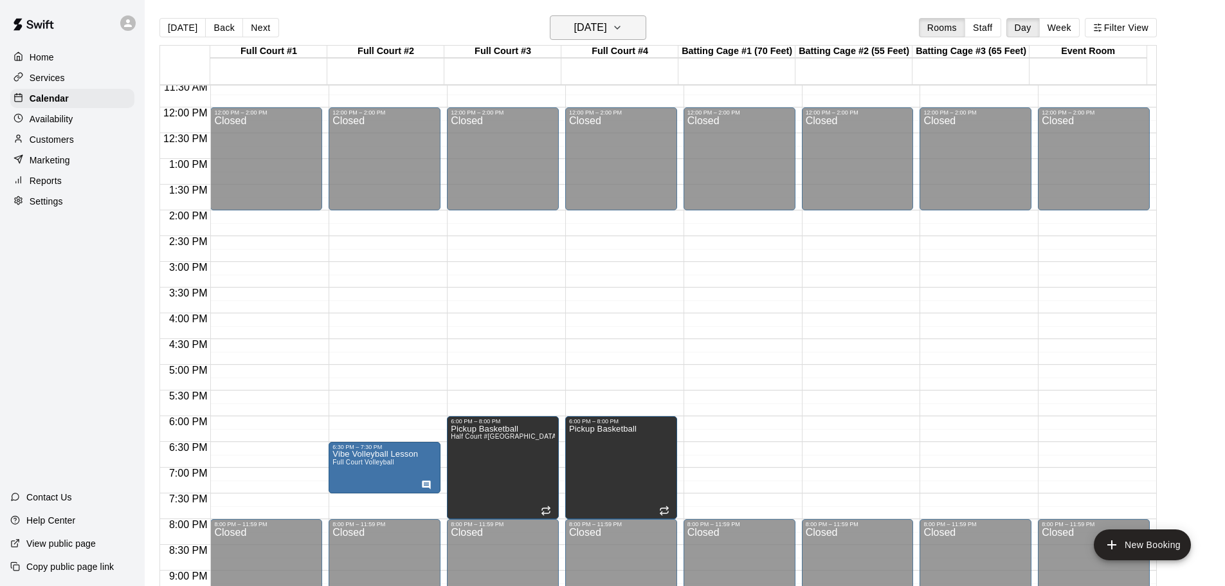
click at [622, 33] on icon "button" at bounding box center [617, 27] width 10 height 15
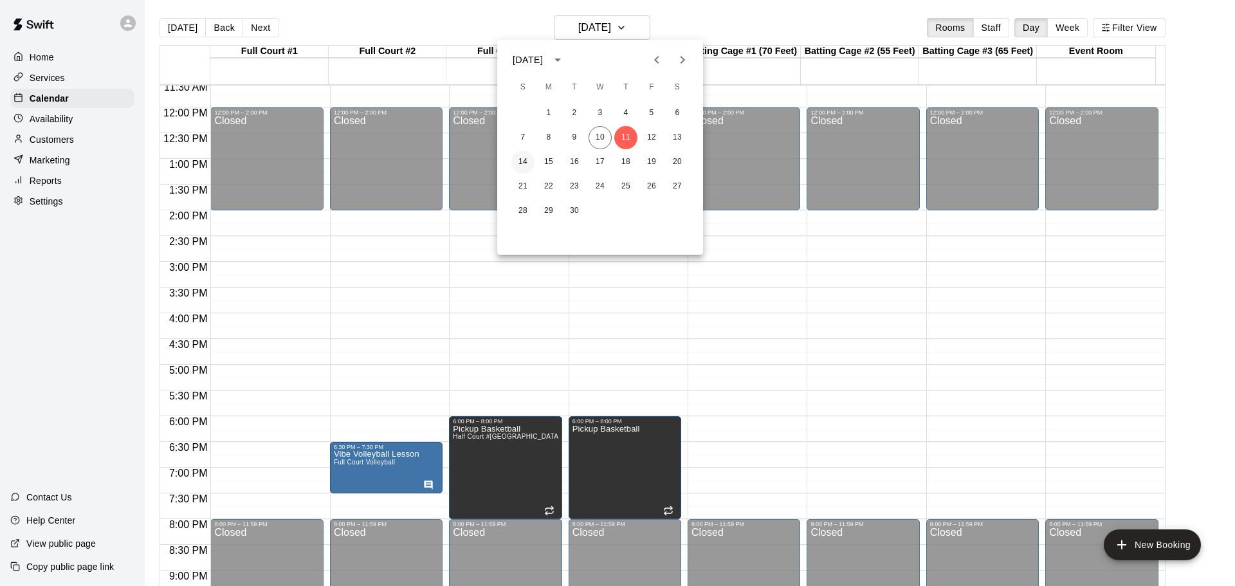
click at [527, 161] on button "14" at bounding box center [522, 161] width 23 height 23
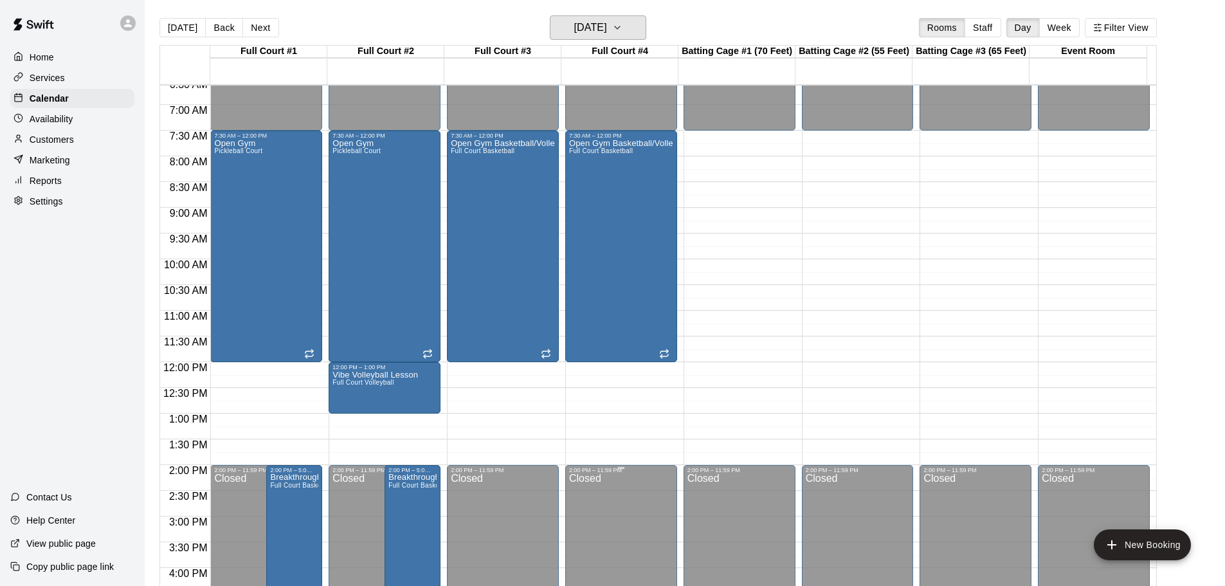
scroll to position [338, 0]
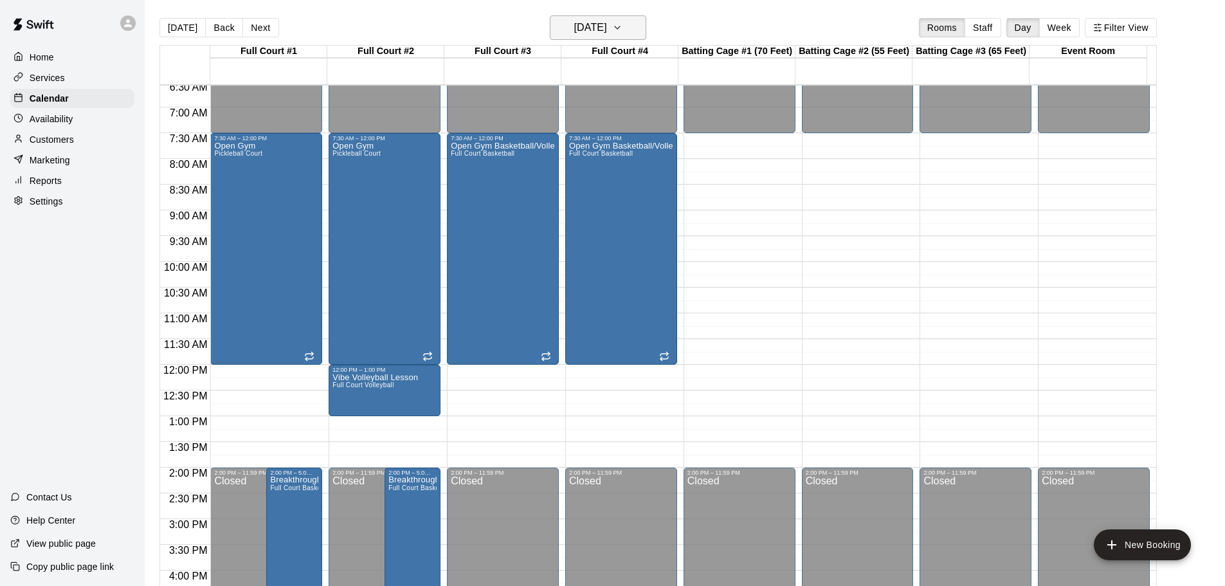
click at [622, 28] on icon "button" at bounding box center [617, 27] width 10 height 15
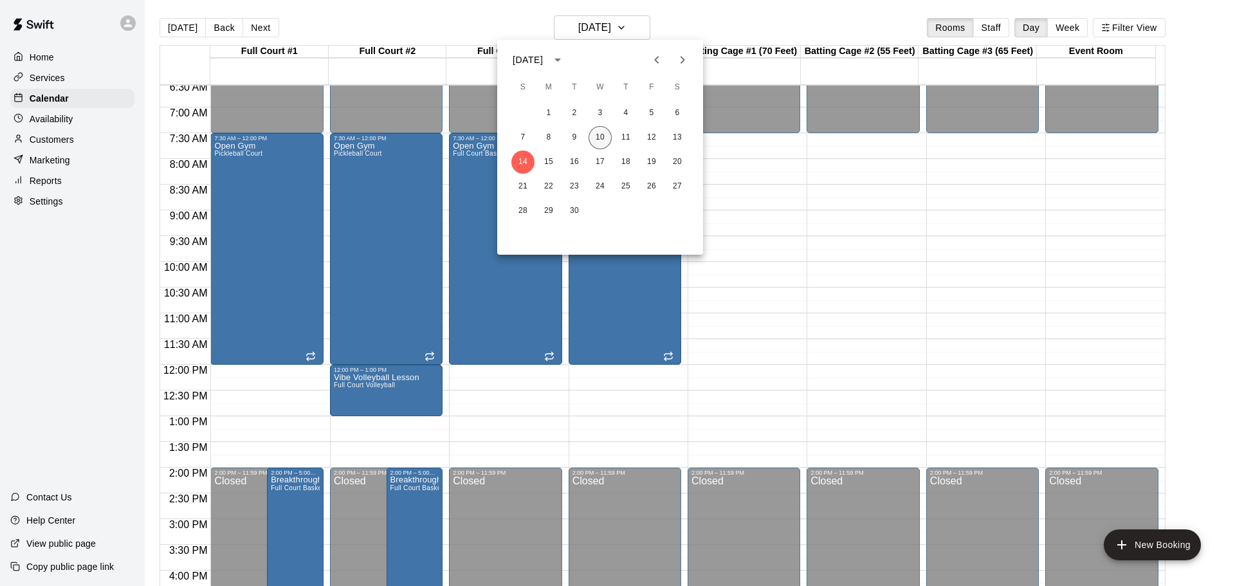
click at [602, 135] on button "10" at bounding box center [599, 137] width 23 height 23
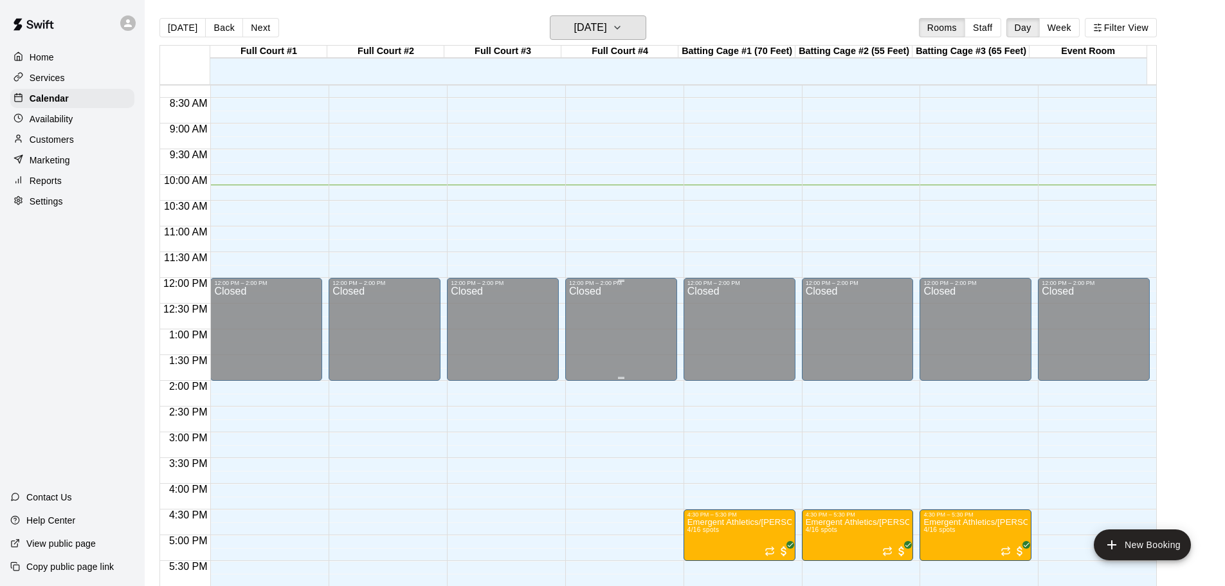
scroll to position [403, 0]
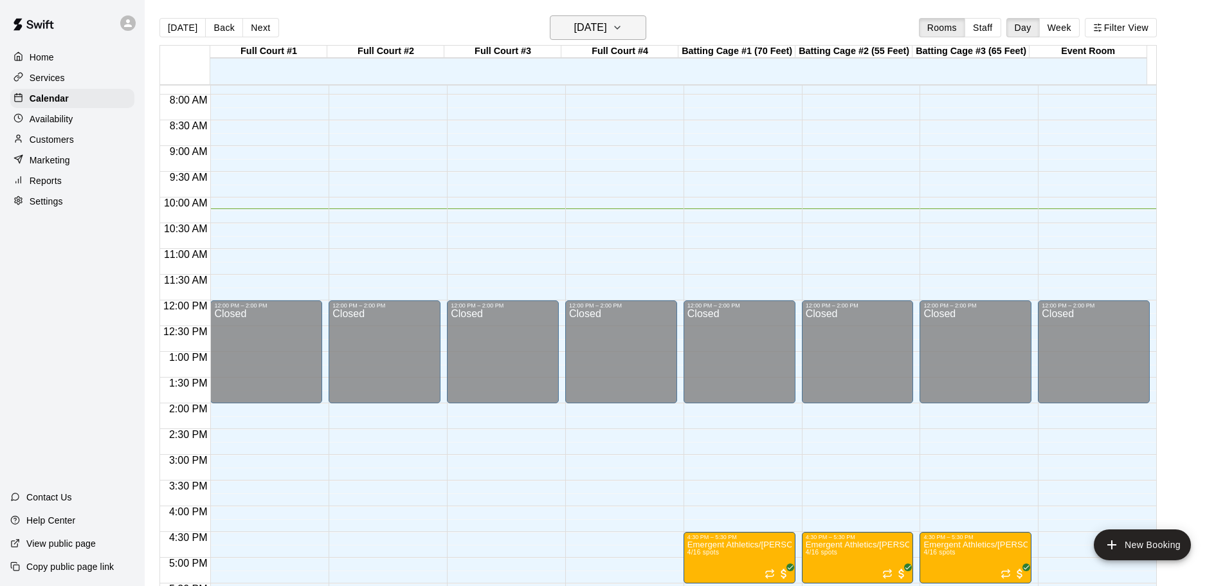
click at [638, 24] on button "[DATE]" at bounding box center [598, 27] width 96 height 24
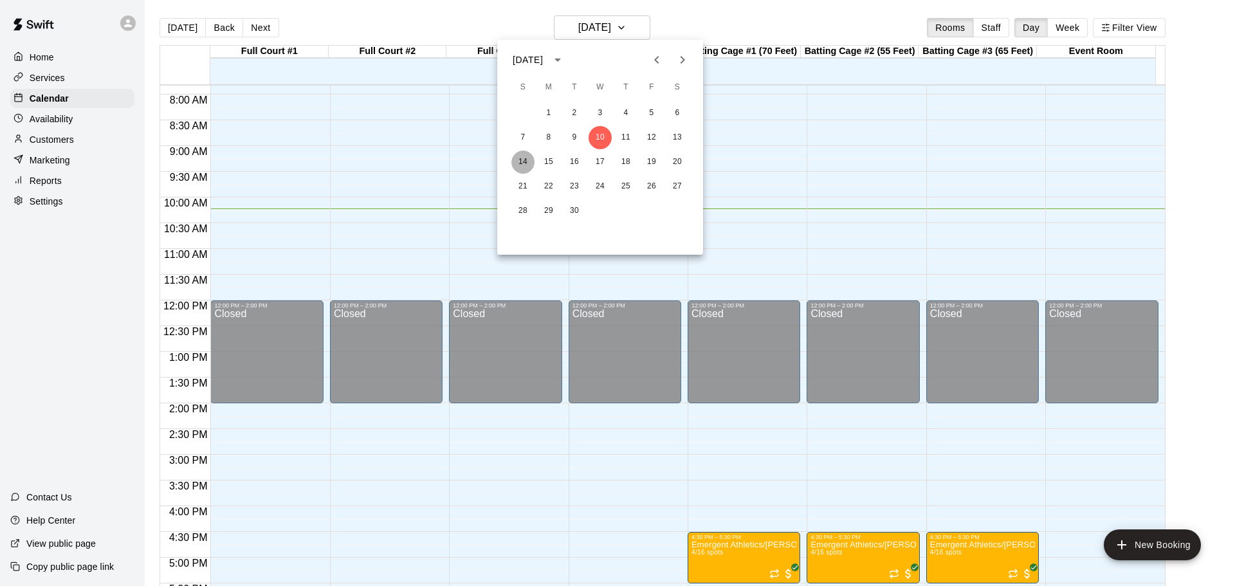
click at [526, 159] on button "14" at bounding box center [522, 161] width 23 height 23
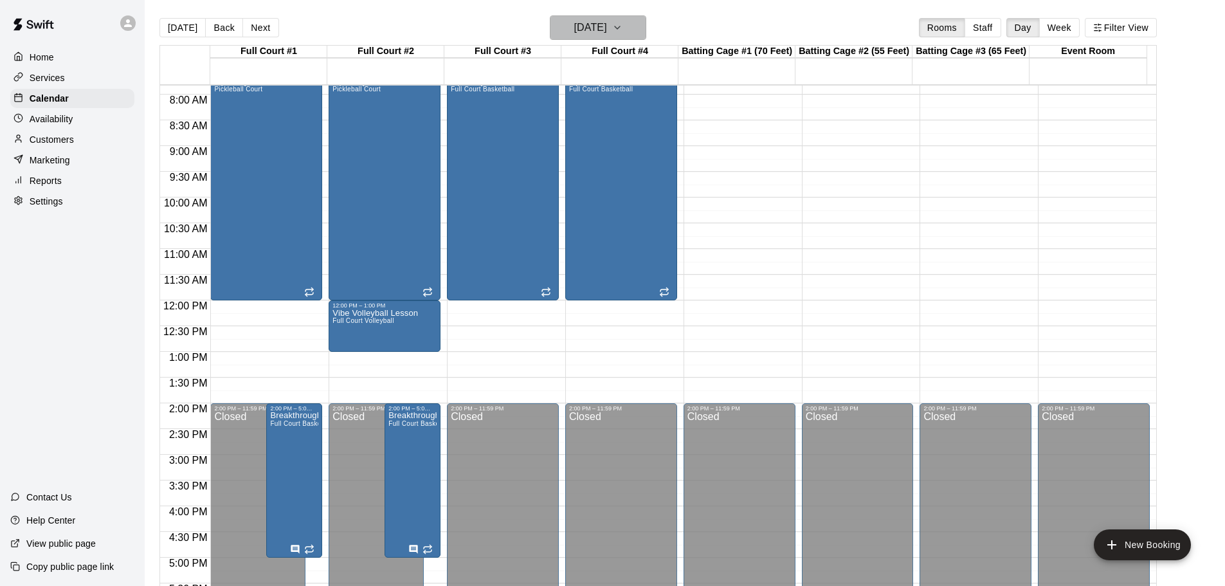
click at [607, 28] on h6 "[DATE]" at bounding box center [590, 28] width 33 height 18
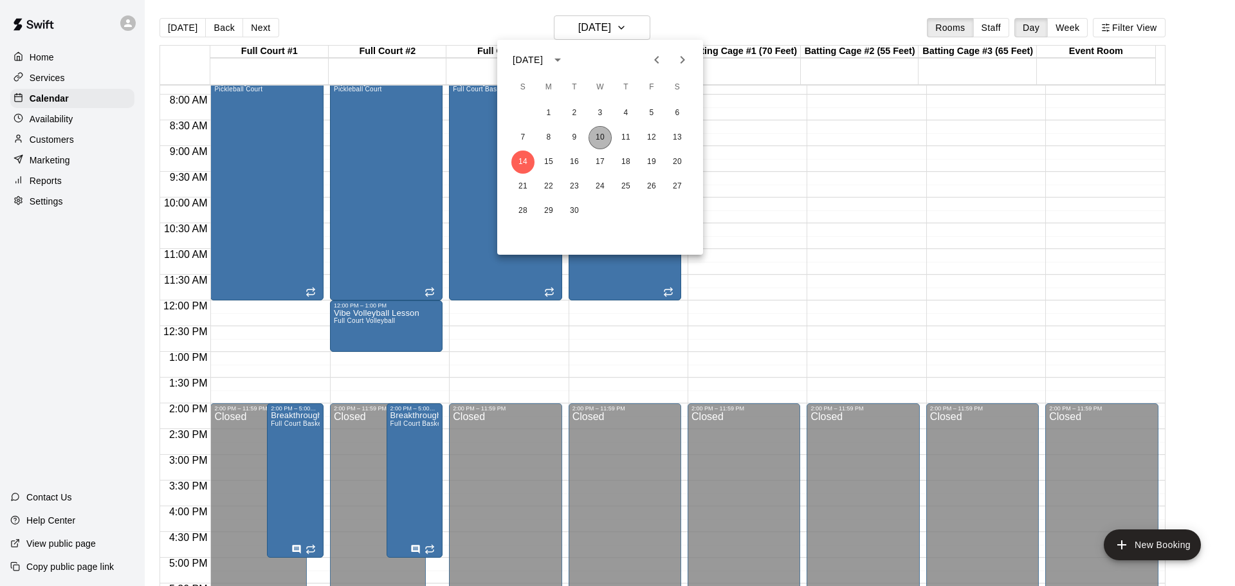
click at [603, 137] on button "10" at bounding box center [599, 137] width 23 height 23
